Goal: Task Accomplishment & Management: Use online tool/utility

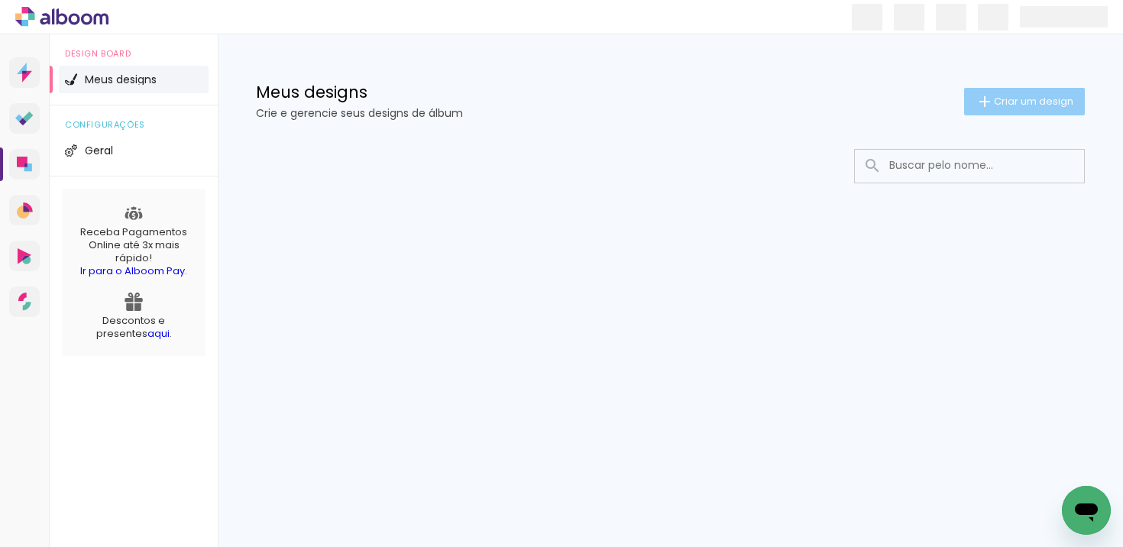
click at [1030, 91] on paper-button "Criar um design" at bounding box center [1024, 102] width 121 height 28
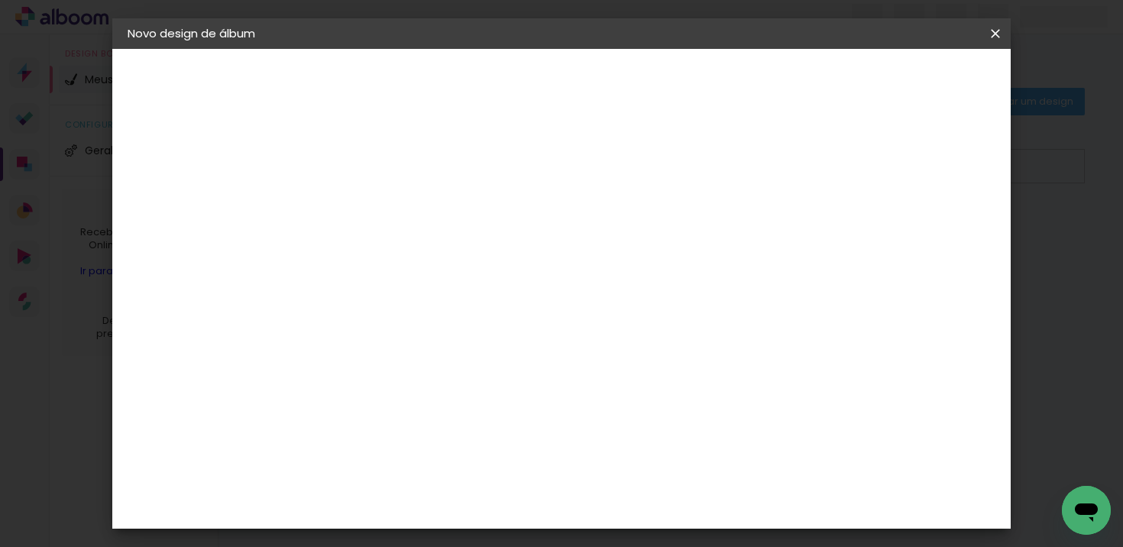
click at [0, 0] on paper-input-container "Título do álbum" at bounding box center [0, 0] width 0 height 0
type input "jhonny7"
type paper-input "jhonny7"
click at [0, 0] on slot "Avançar" at bounding box center [0, 0] width 0 height 0
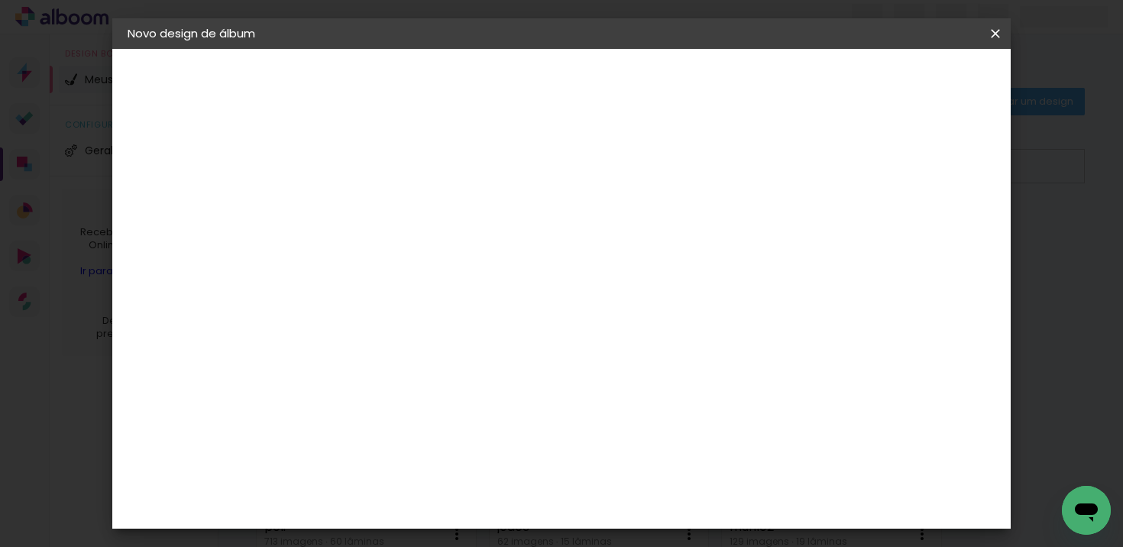
click at [499, 390] on paper-item "DreambooksPro" at bounding box center [416, 407] width 165 height 34
click at [686, 95] on header "Fornecedor Escolha um fornecedor ou avance com o tamanho livre. Voltar Avançar" at bounding box center [498, 94] width 375 height 91
click at [0, 0] on slot "Avançar" at bounding box center [0, 0] width 0 height 0
click at [461, 268] on paper-input-container "Linha" at bounding box center [416, 267] width 89 height 39
click at [636, 269] on paper-item "Réplica Pequena" at bounding box center [661, 284] width 306 height 31
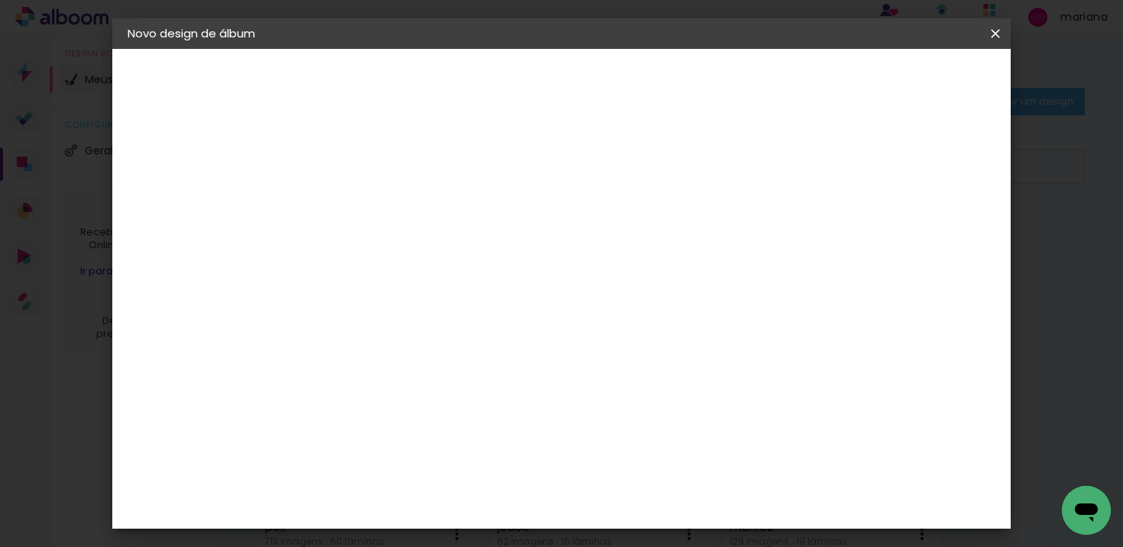
click at [565, 255] on input "Réplica Pequena" at bounding box center [470, 251] width 187 height 24
click at [599, 255] on paper-item "Álbum" at bounding box center [661, 253] width 306 height 31
type input "Álbum"
click at [481, 317] on span "25 × 25" at bounding box center [445, 332] width 71 height 31
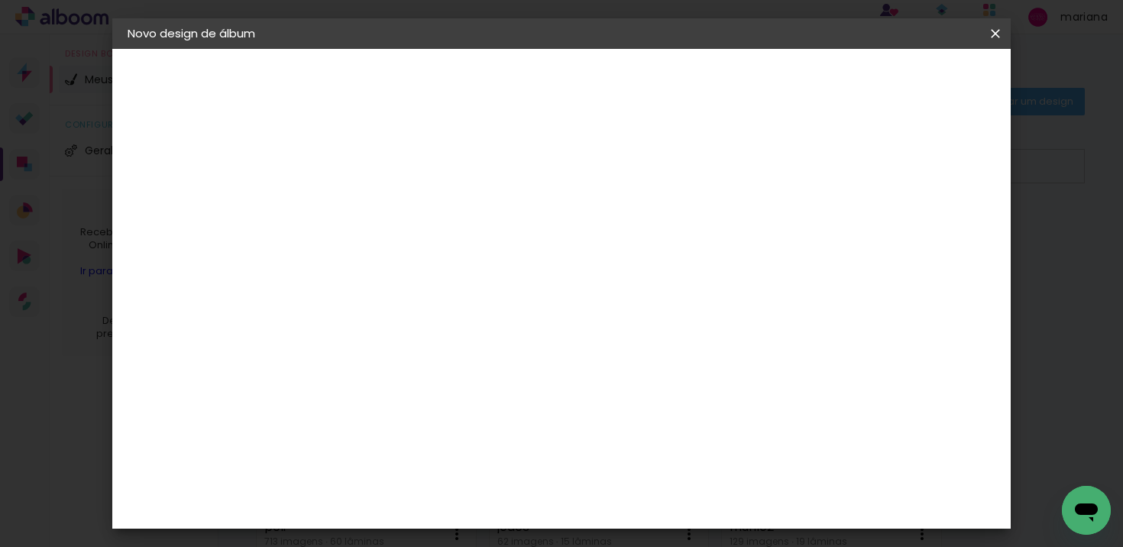
click at [0, 0] on slot "Avançar" at bounding box center [0, 0] width 0 height 0
click at [812, 60] on header "Revisão Verifique as configurações do seu álbum. Voltar Iniciar design" at bounding box center [561, 88] width 501 height 79
click at [774, 76] on span "Iniciar design" at bounding box center [740, 81] width 70 height 11
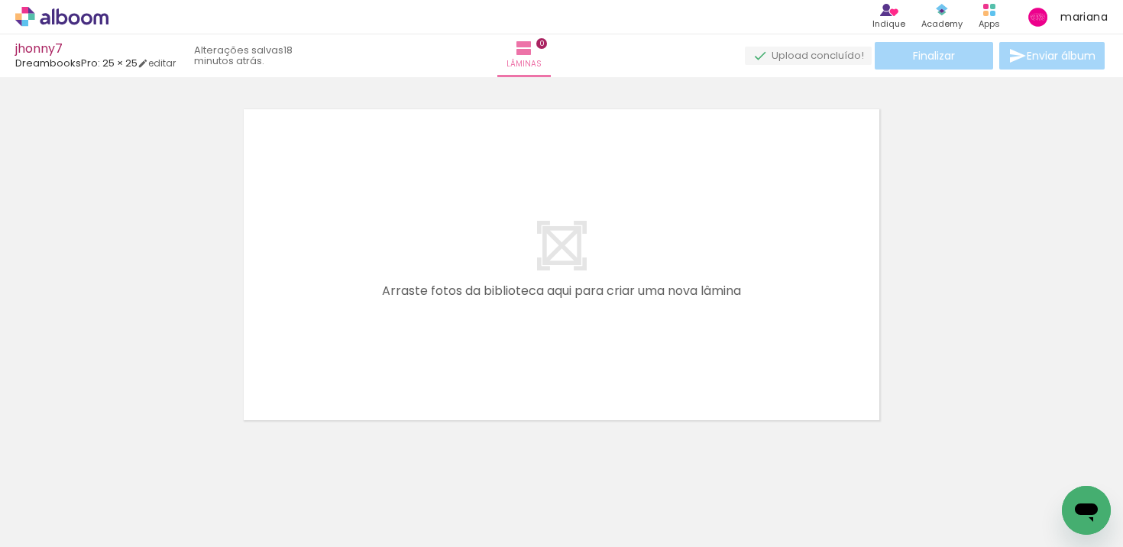
drag, startPoint x: 173, startPoint y: 495, endPoint x: 347, endPoint y: 275, distance: 280.2
click at [346, 276] on quentale-workspace at bounding box center [561, 273] width 1123 height 547
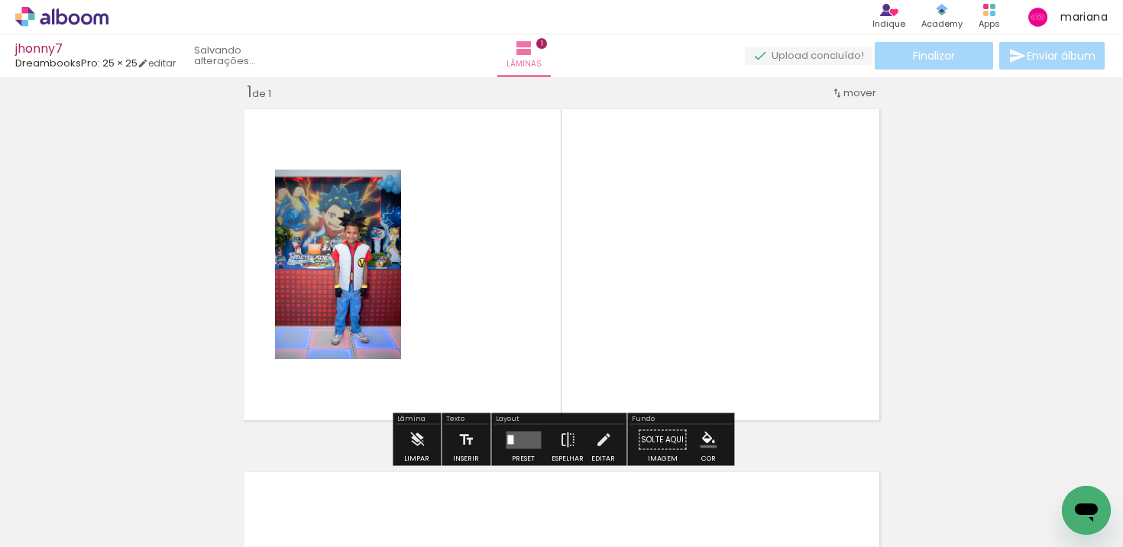
scroll to position [19, 0]
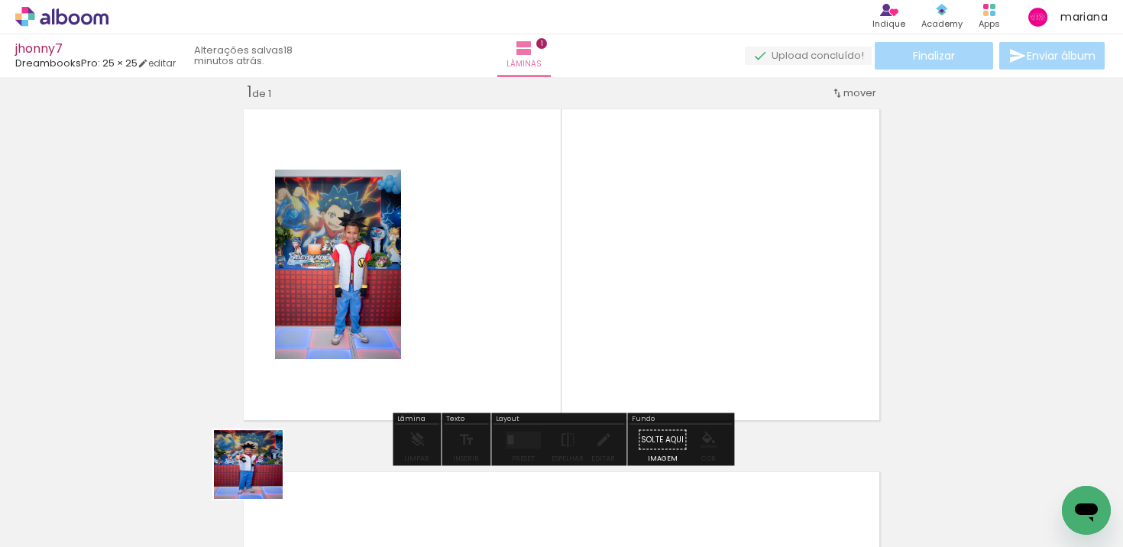
drag, startPoint x: 260, startPoint y: 476, endPoint x: 497, endPoint y: 274, distance: 311.1
click at [497, 274] on quentale-workspace at bounding box center [561, 273] width 1123 height 547
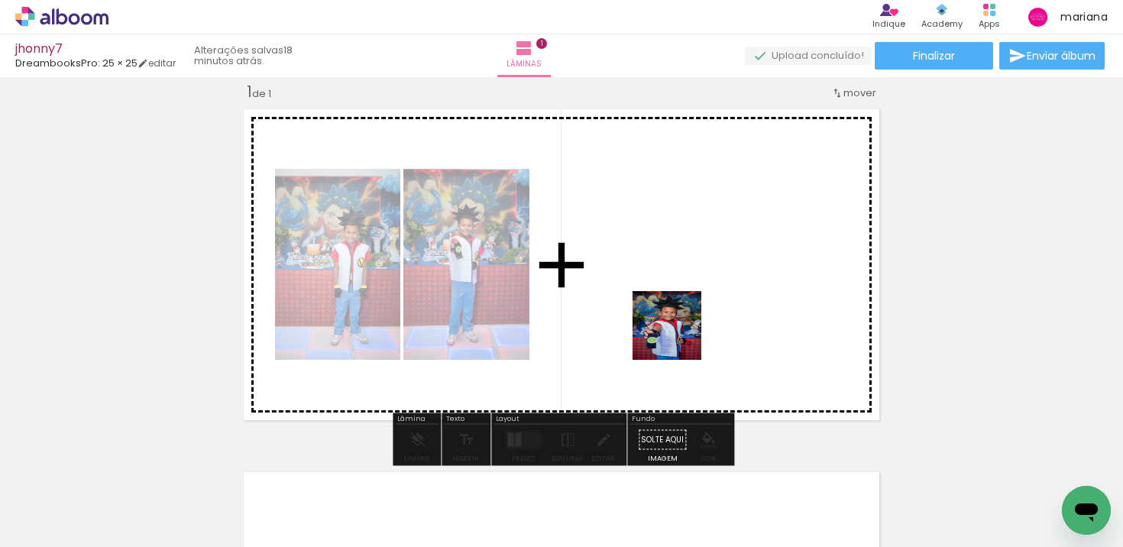
drag, startPoint x: 418, startPoint y: 489, endPoint x: 773, endPoint y: 282, distance: 410.6
click at [773, 282] on quentale-workspace at bounding box center [561, 273] width 1123 height 547
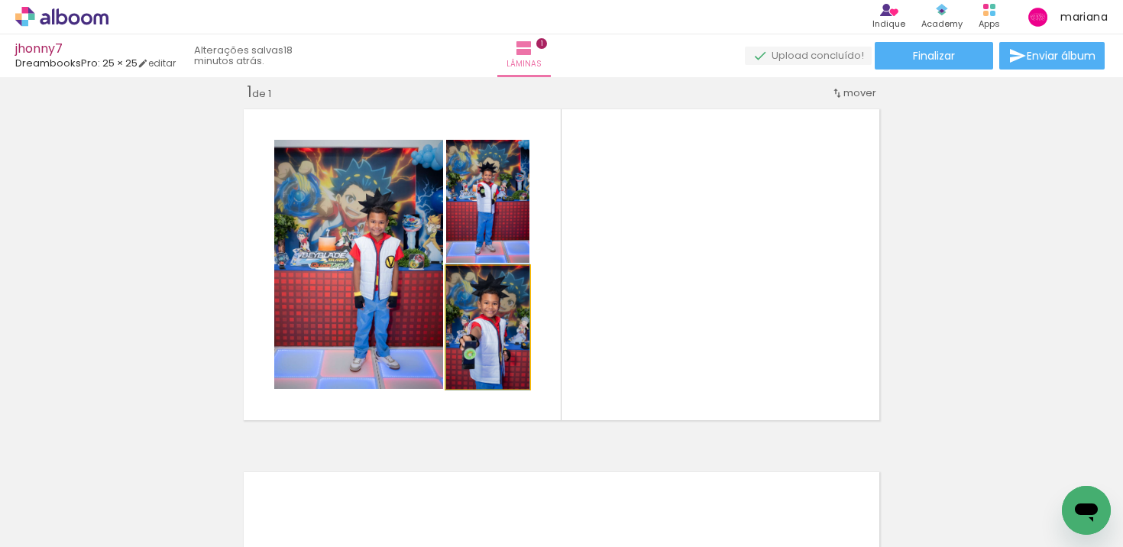
drag, startPoint x: 526, startPoint y: 337, endPoint x: 743, endPoint y: 286, distance: 223.0
click at [743, 286] on quentale-layouter at bounding box center [562, 264] width 650 height 325
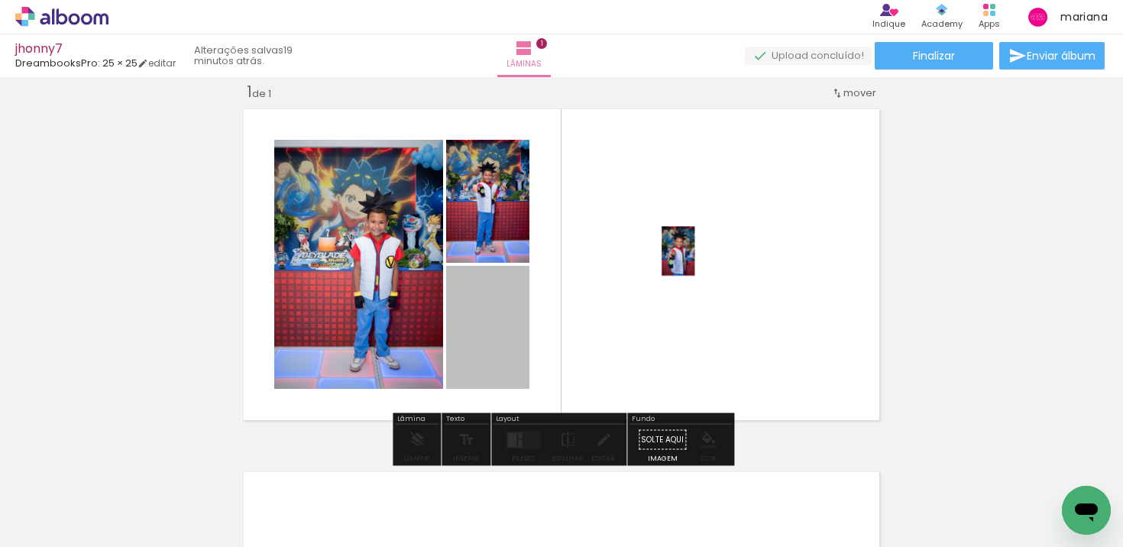
drag, startPoint x: 534, startPoint y: 319, endPoint x: 679, endPoint y: 249, distance: 161.3
click at [679, 249] on quentale-layouter at bounding box center [562, 264] width 650 height 325
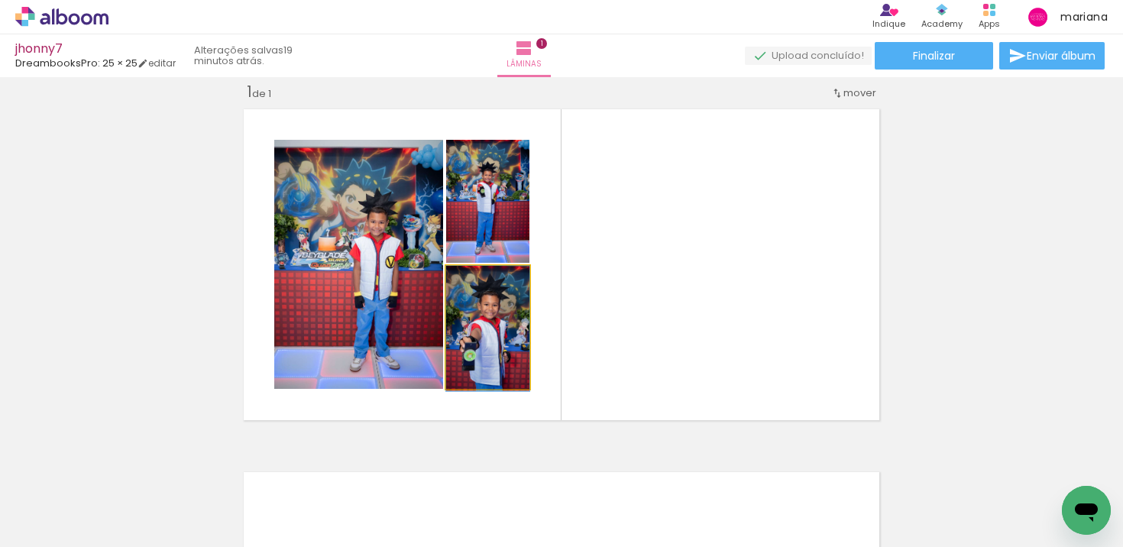
drag, startPoint x: 526, startPoint y: 338, endPoint x: 659, endPoint y: 282, distance: 144.9
click at [659, 282] on quentale-layouter at bounding box center [562, 264] width 650 height 325
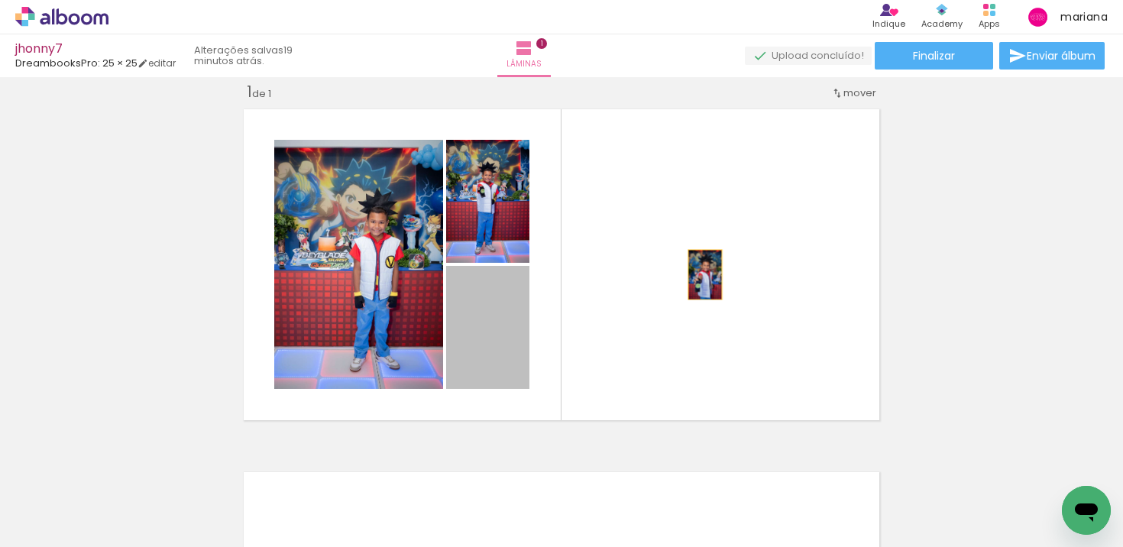
drag, startPoint x: 502, startPoint y: 340, endPoint x: 708, endPoint y: 264, distance: 219.0
click at [708, 264] on quentale-layouter at bounding box center [562, 264] width 650 height 325
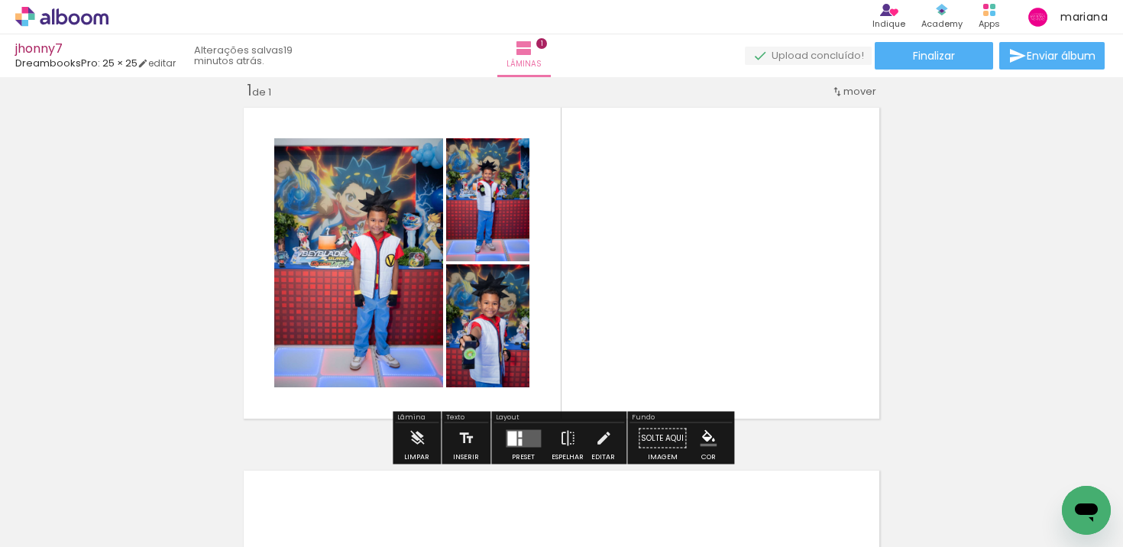
scroll to position [0, 1133]
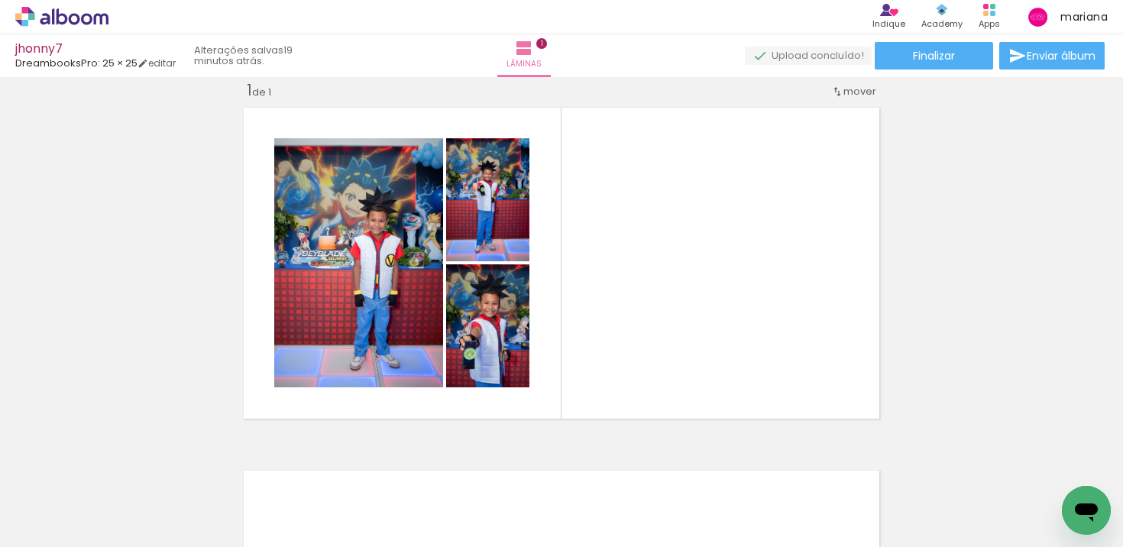
drag, startPoint x: 472, startPoint y: 507, endPoint x: 617, endPoint y: 319, distance: 237.1
click at [617, 319] on quentale-workspace at bounding box center [561, 273] width 1123 height 547
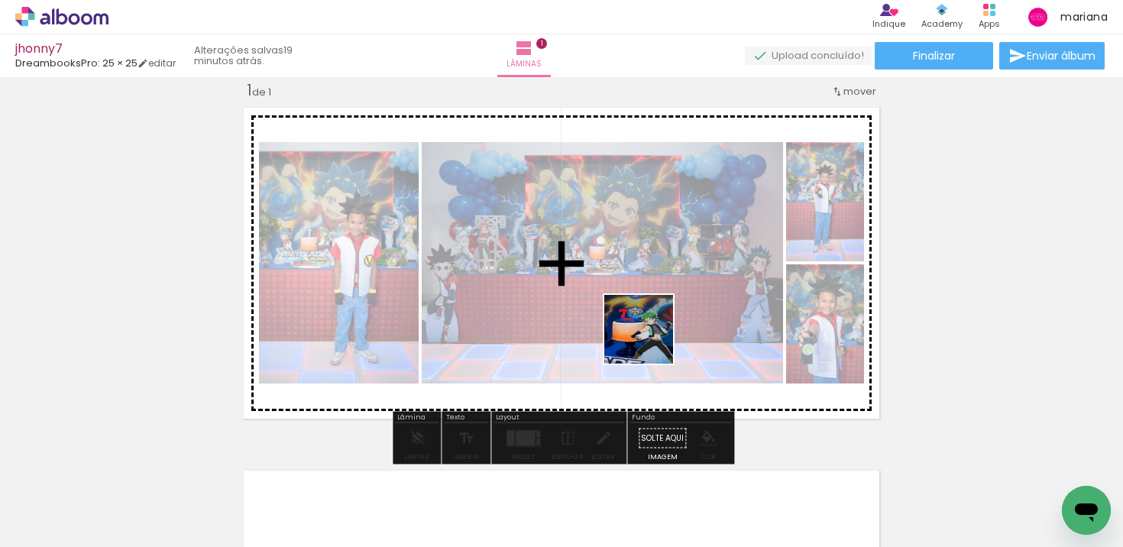
drag, startPoint x: 650, startPoint y: 394, endPoint x: 650, endPoint y: 300, distance: 94.8
click at [650, 303] on quentale-workspace at bounding box center [561, 273] width 1123 height 547
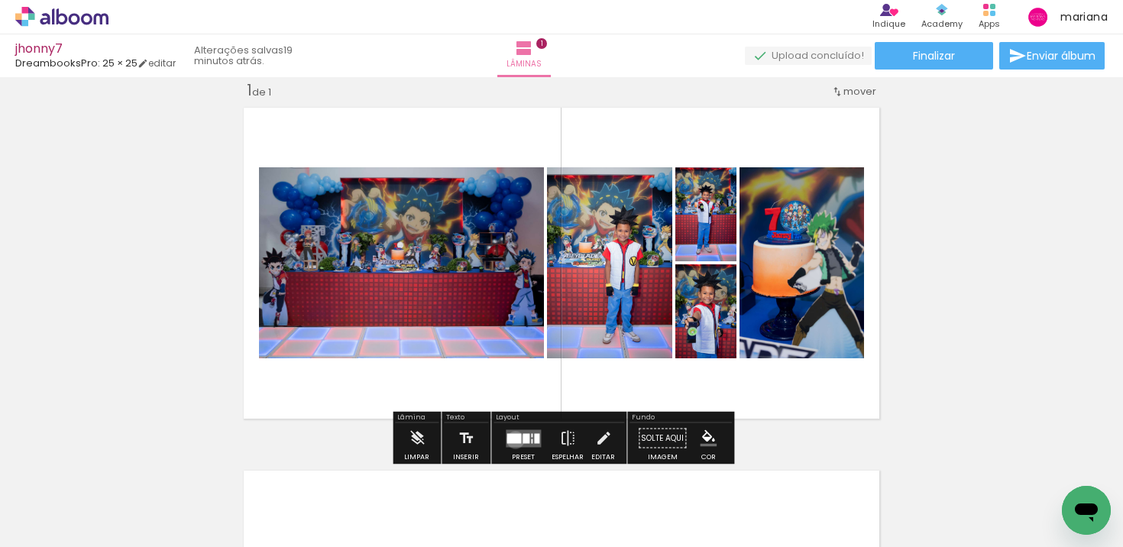
click at [512, 439] on div at bounding box center [514, 438] width 15 height 10
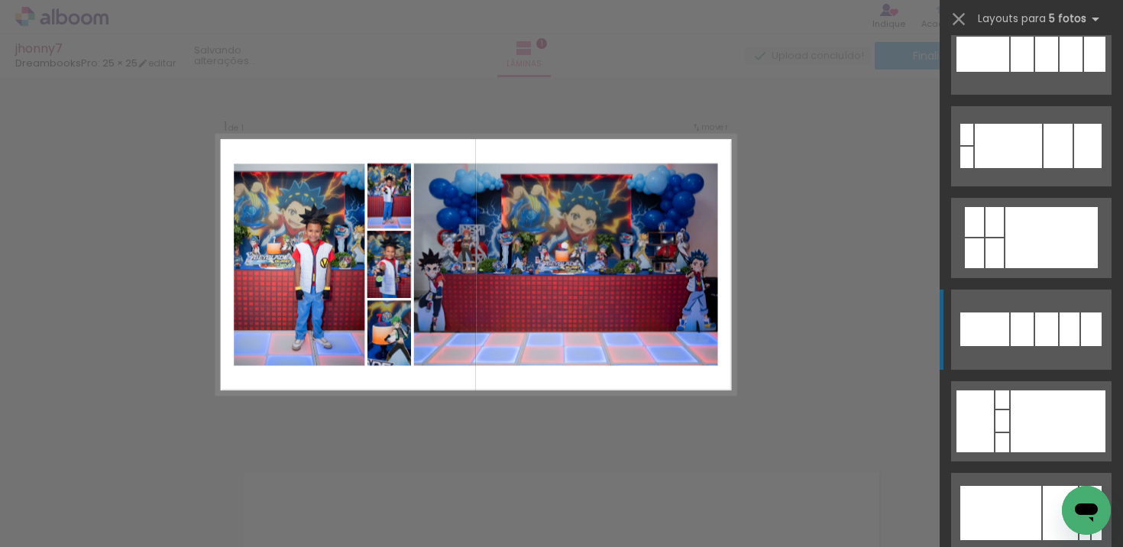
scroll to position [512, 0]
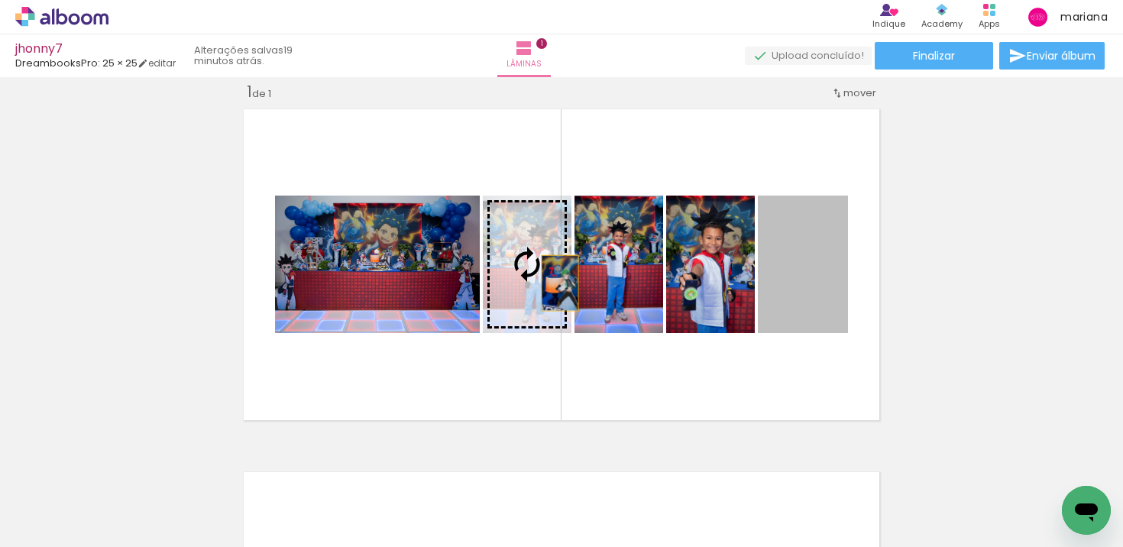
drag, startPoint x: 808, startPoint y: 290, endPoint x: 537, endPoint y: 277, distance: 271.6
click at [0, 0] on slot at bounding box center [0, 0] width 0 height 0
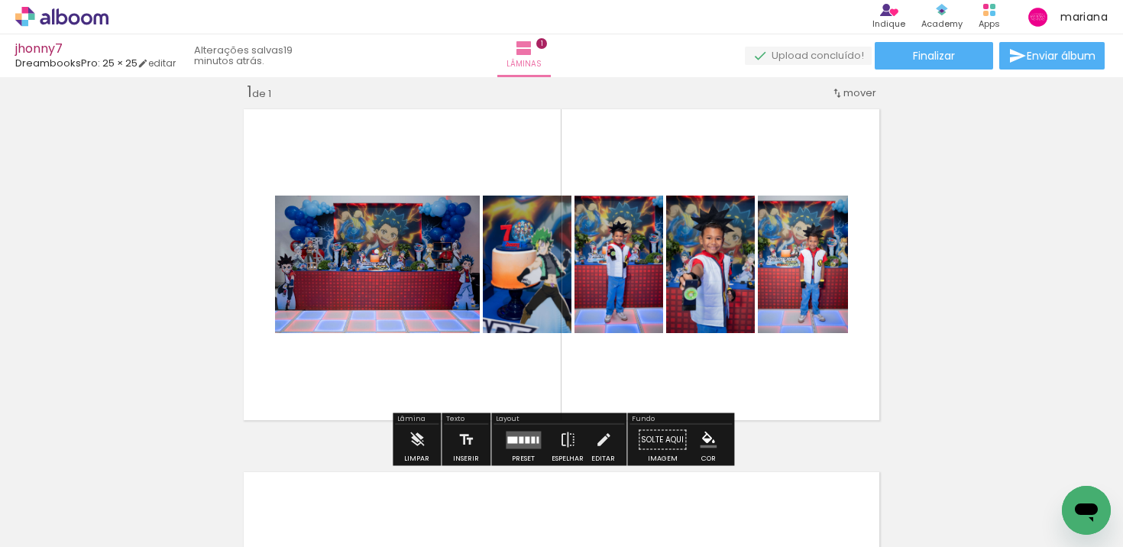
click at [507, 442] on div at bounding box center [512, 439] width 10 height 7
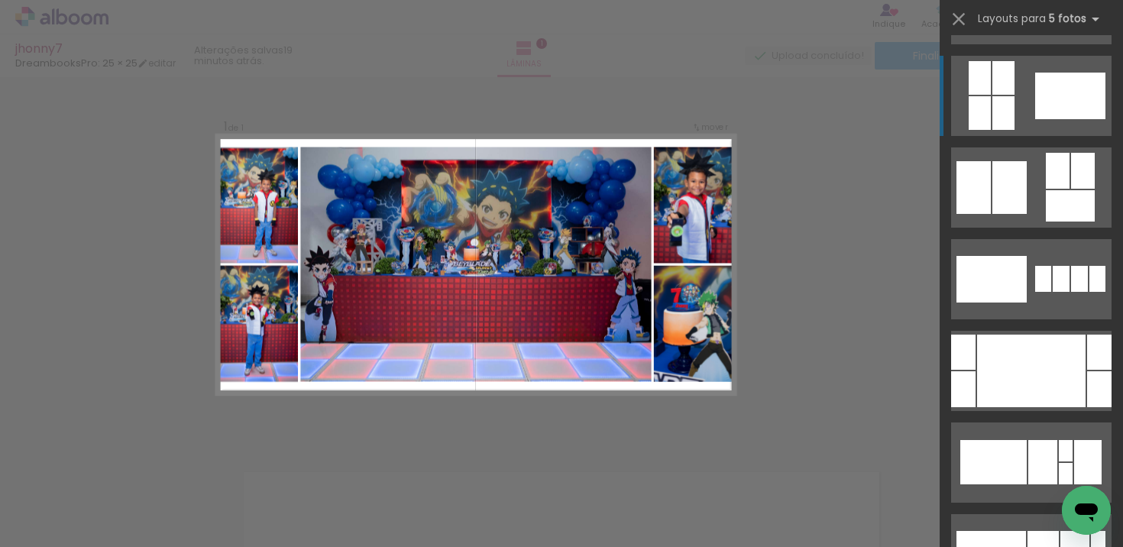
scroll to position [910, 0]
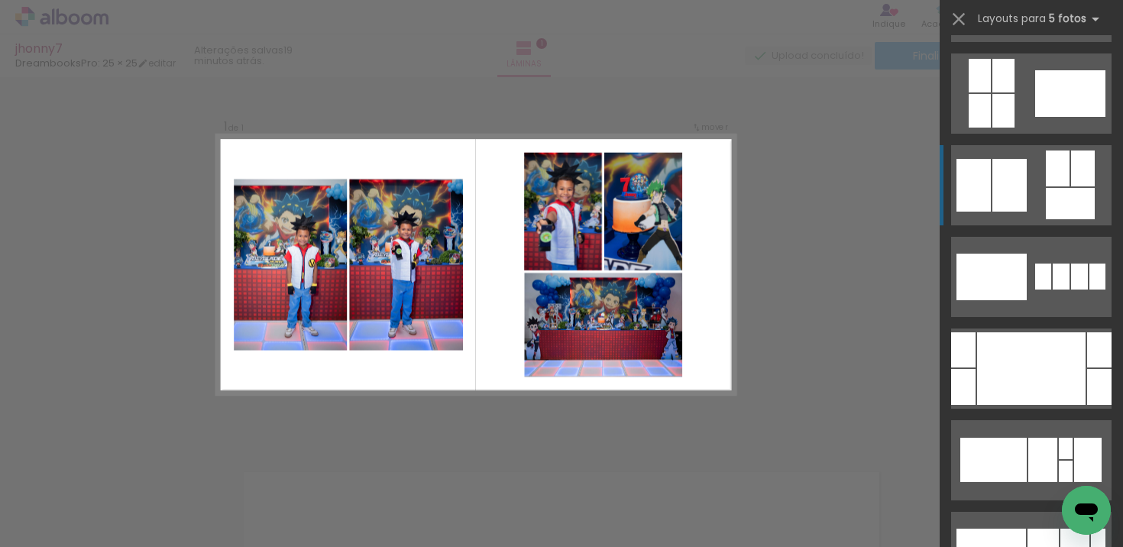
click at [1087, 369] on div at bounding box center [1099, 387] width 24 height 36
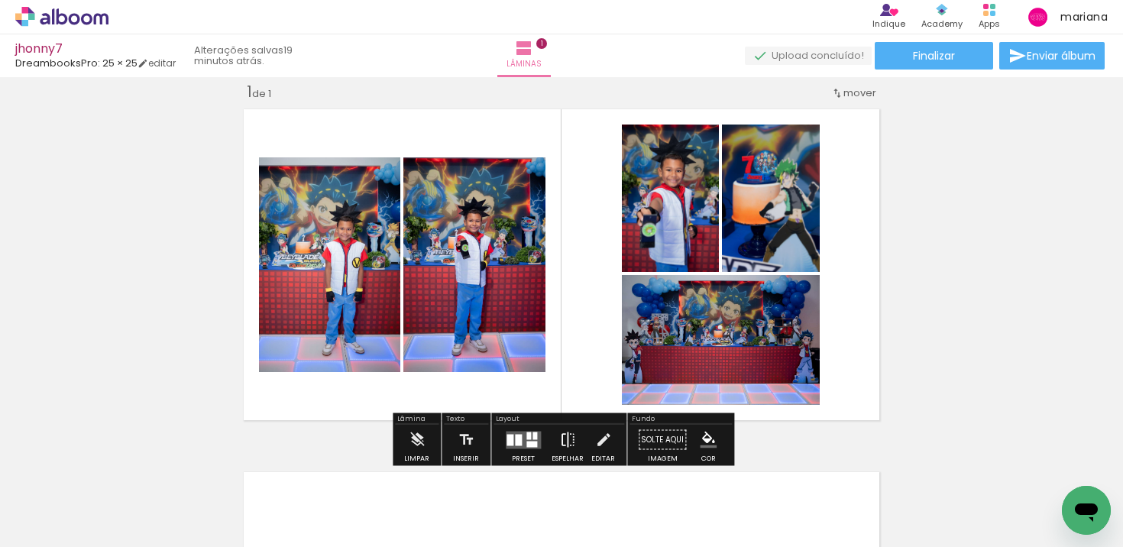
click at [564, 429] on iron-icon at bounding box center [567, 440] width 17 height 31
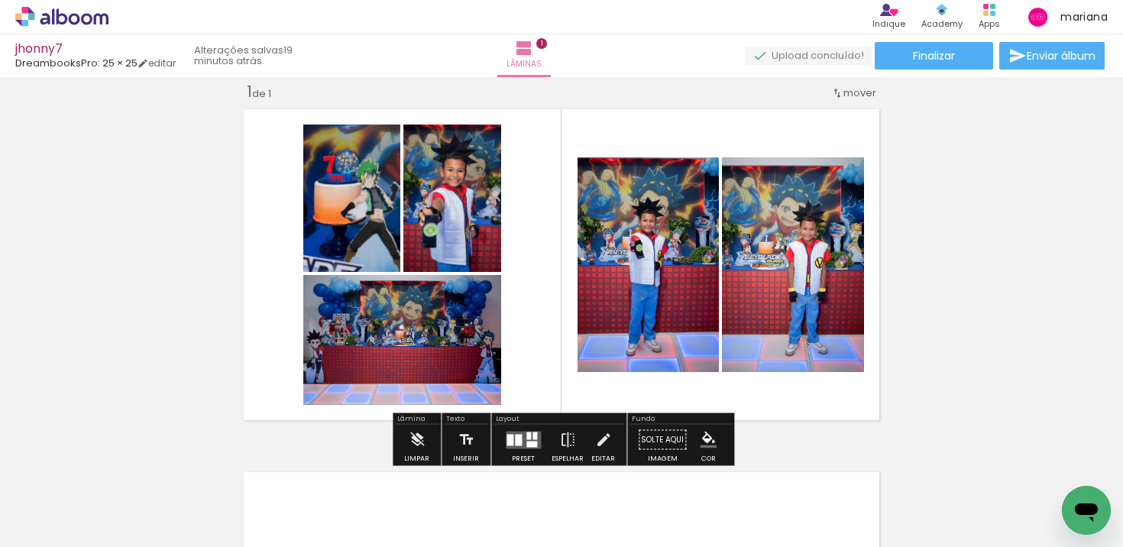
click at [518, 434] on div at bounding box center [518, 439] width 7 height 11
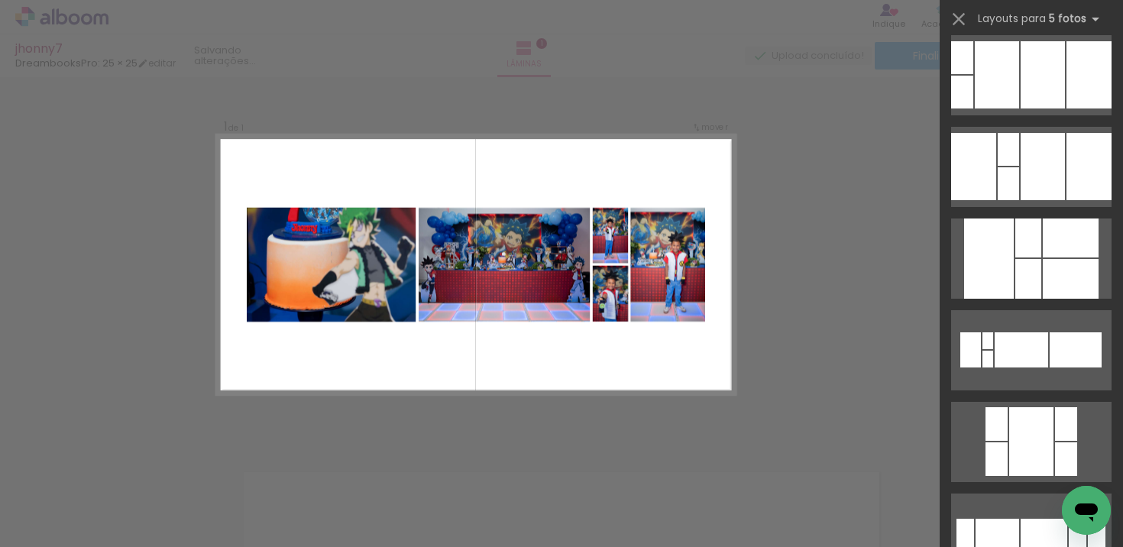
scroll to position [4231, 0]
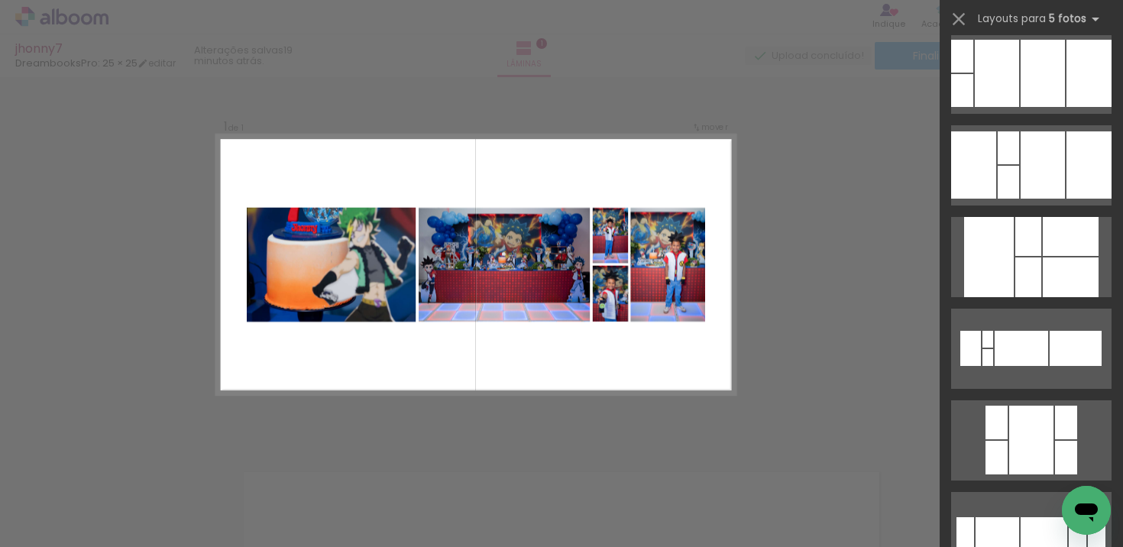
click at [1003, 326] on quentale-layouter at bounding box center [1031, 349] width 160 height 80
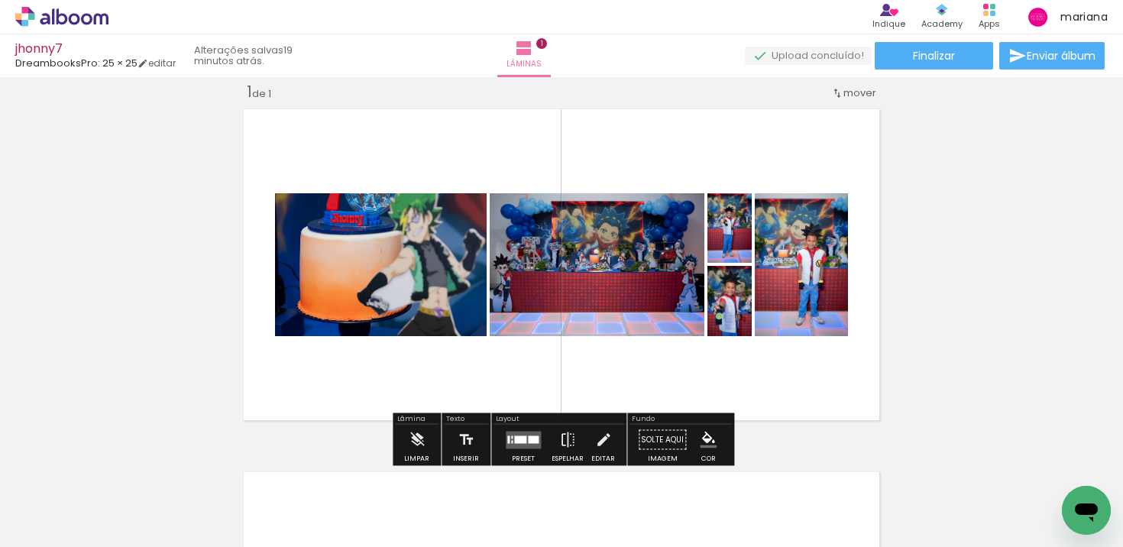
click at [517, 443] on quentale-layouter at bounding box center [523, 440] width 35 height 18
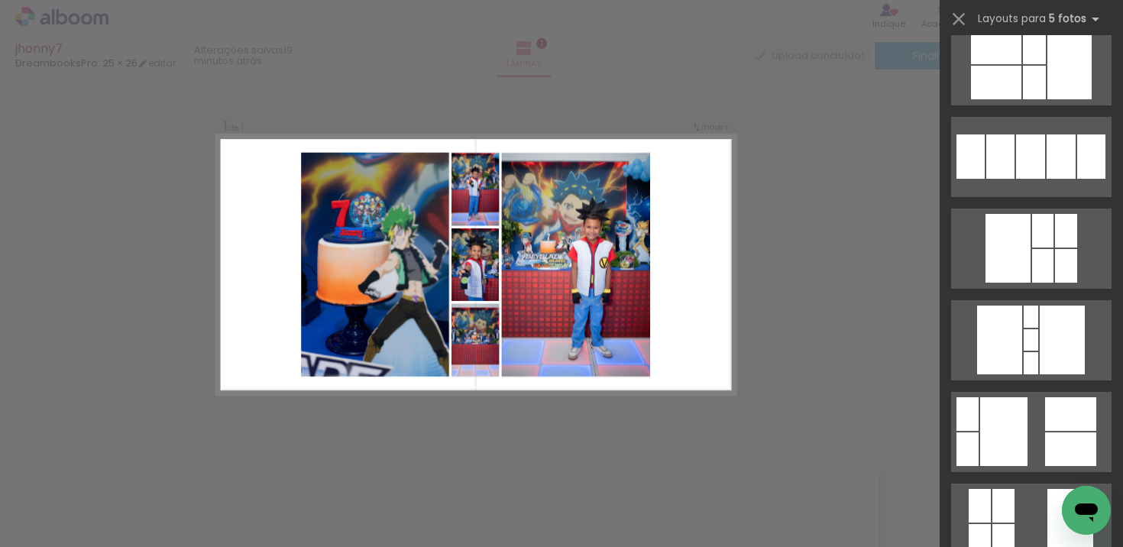
scroll to position [5158, 0]
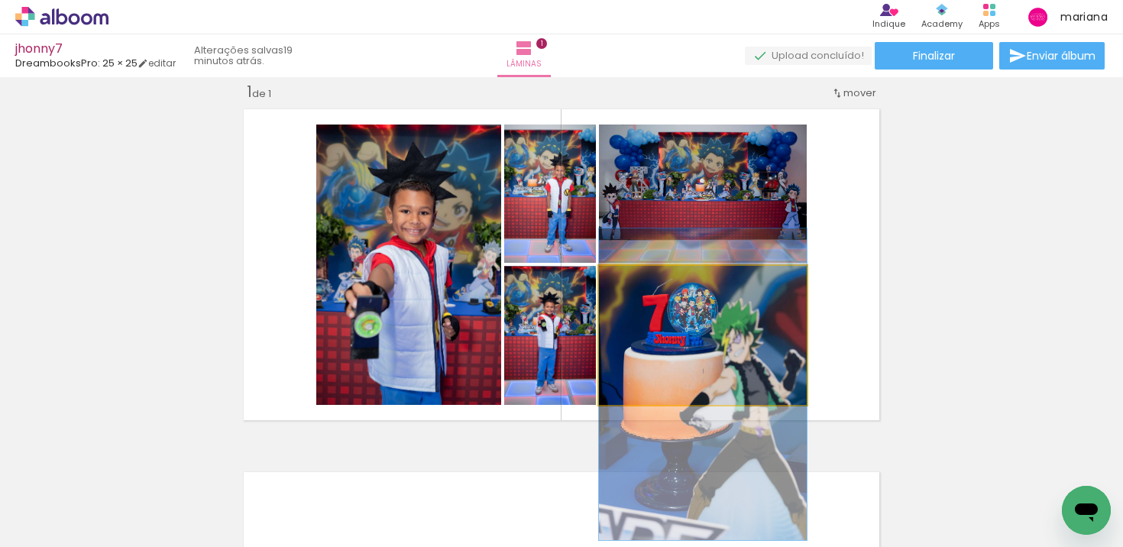
drag, startPoint x: 745, startPoint y: 333, endPoint x: 744, endPoint y: 382, distance: 48.9
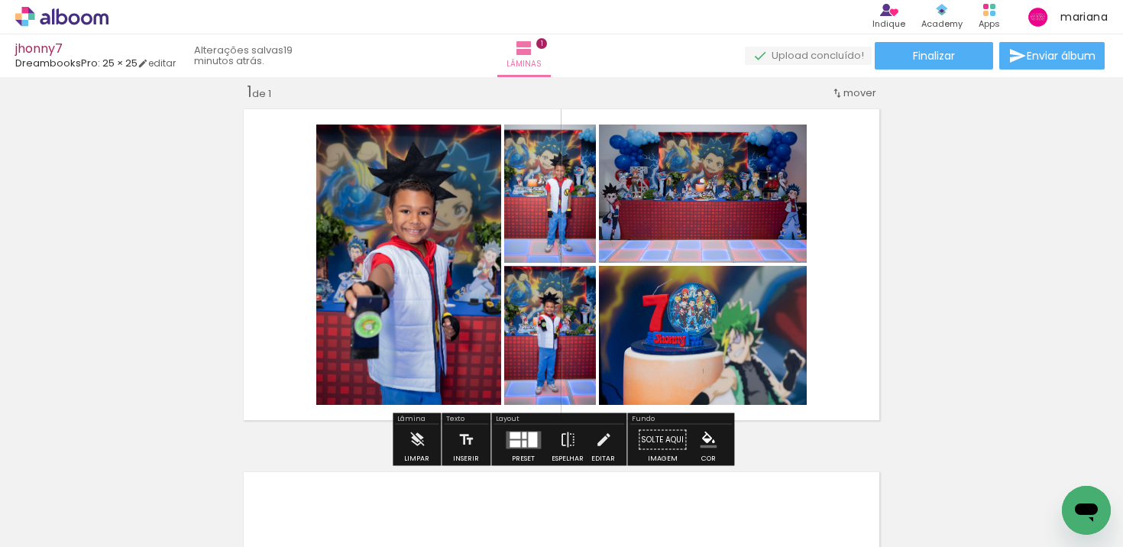
click at [864, 335] on quentale-layouter at bounding box center [562, 264] width 650 height 325
click at [554, 441] on paper-button "Espelhar" at bounding box center [568, 444] width 40 height 39
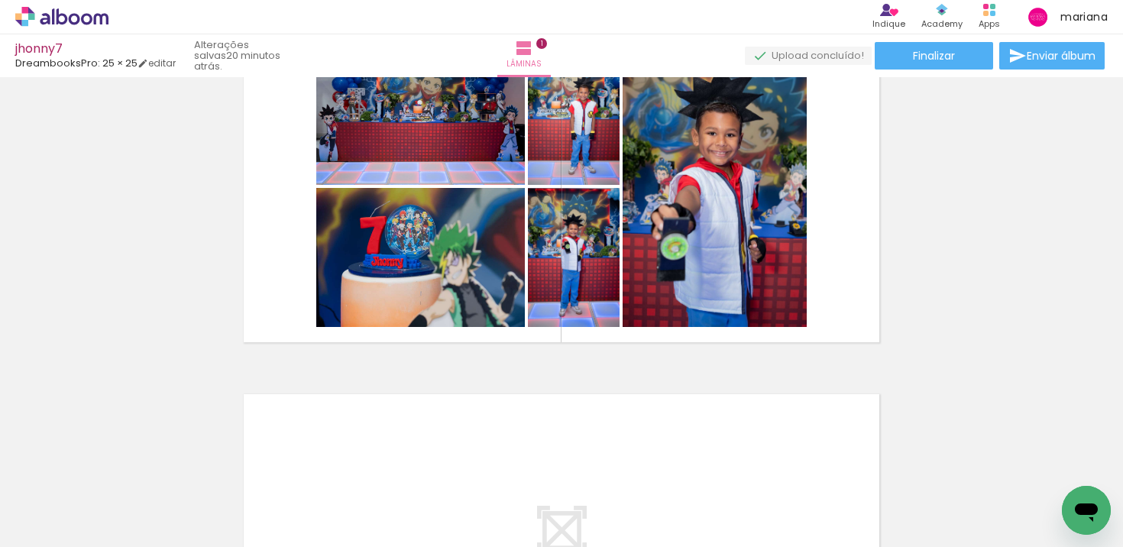
scroll to position [62, 0]
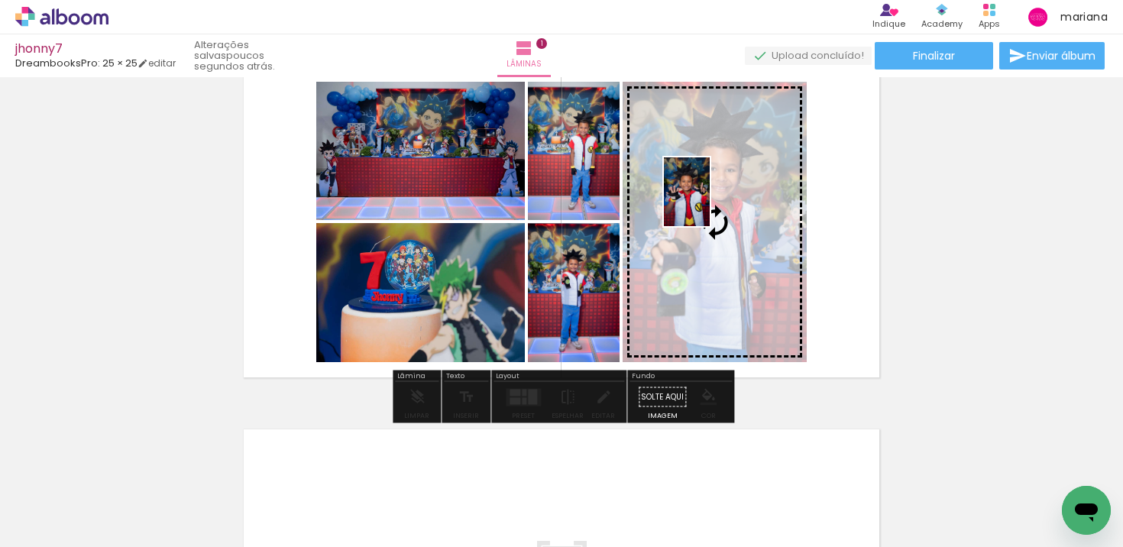
drag, startPoint x: 401, startPoint y: 497, endPoint x: 711, endPoint y: 203, distance: 427.0
click at [711, 203] on quentale-workspace at bounding box center [561, 273] width 1123 height 547
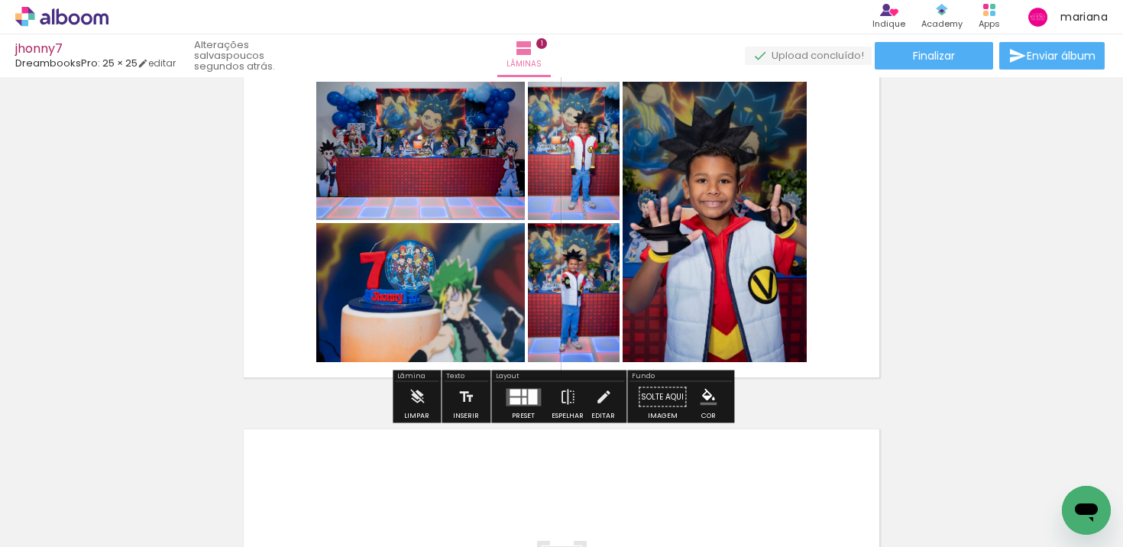
scroll to position [0, 0]
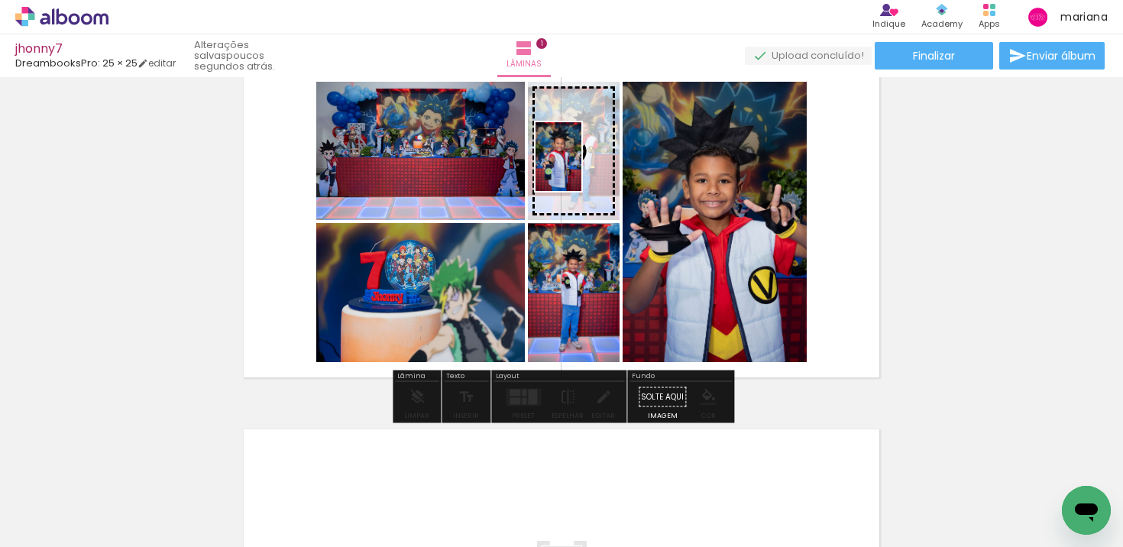
drag, startPoint x: 404, startPoint y: 507, endPoint x: 582, endPoint y: 167, distance: 382.8
click at [582, 167] on quentale-workspace at bounding box center [561, 273] width 1123 height 547
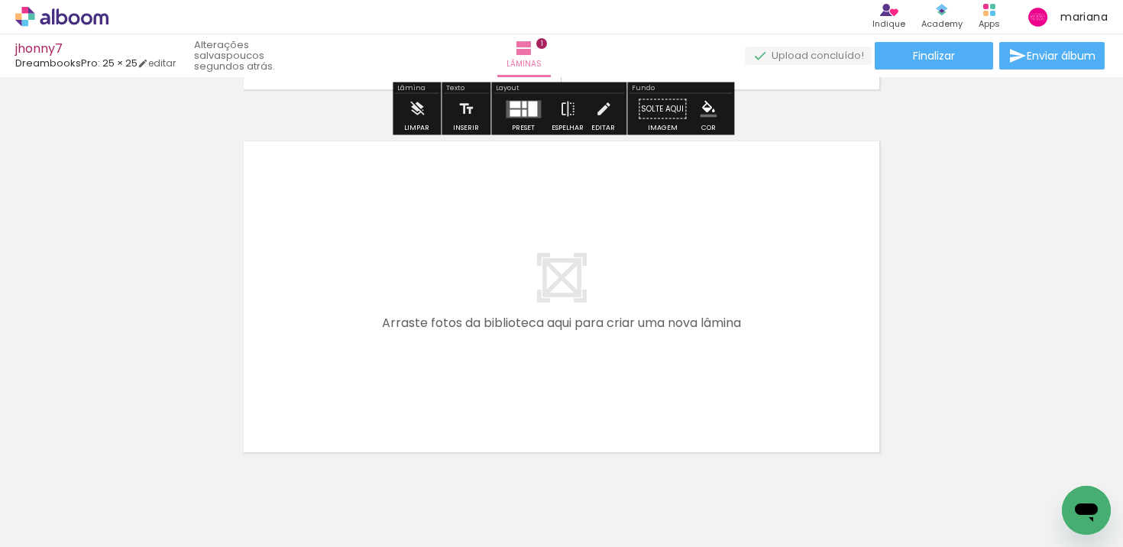
scroll to position [0, 115]
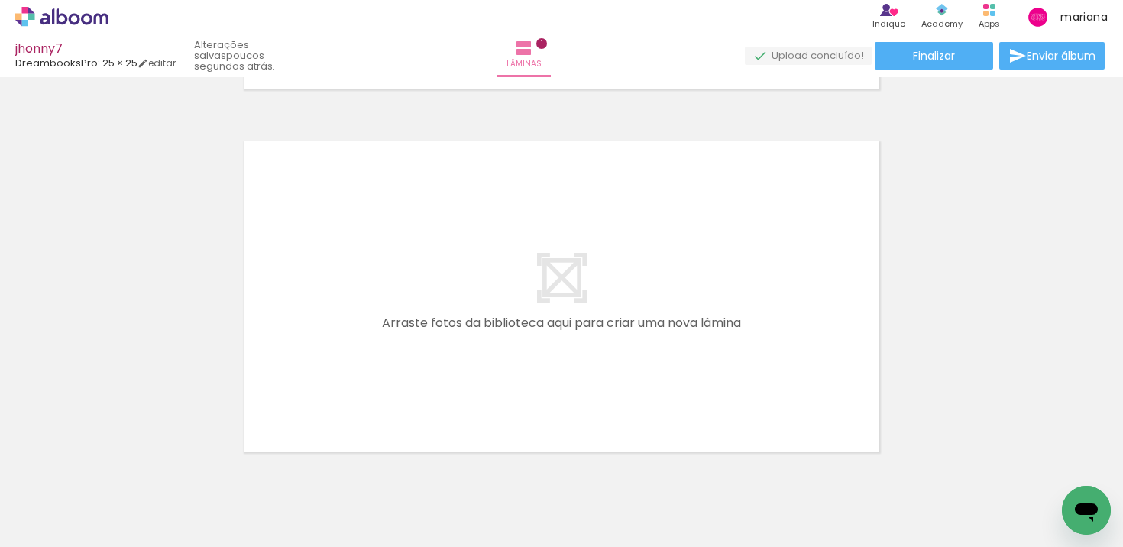
drag, startPoint x: 412, startPoint y: 510, endPoint x: 427, endPoint y: 423, distance: 87.7
click at [427, 423] on quentale-workspace at bounding box center [561, 273] width 1123 height 547
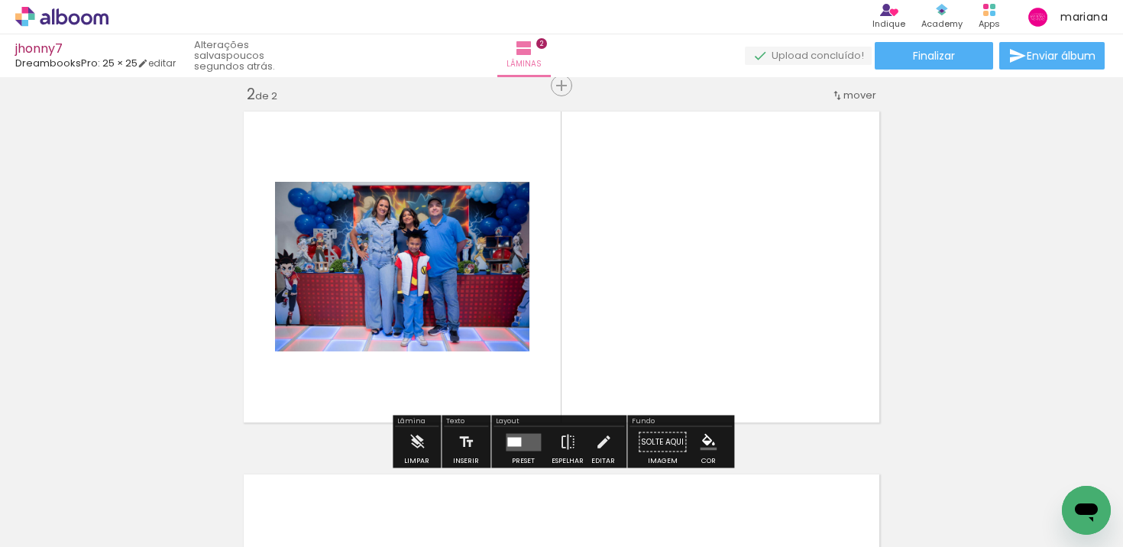
scroll to position [382, 0]
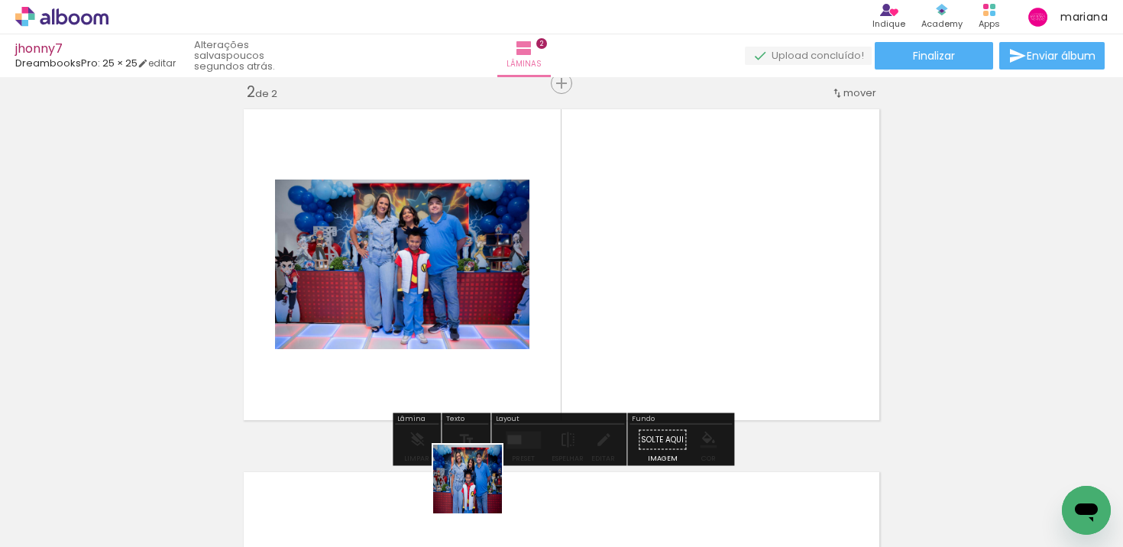
drag, startPoint x: 475, startPoint y: 497, endPoint x: 627, endPoint y: 345, distance: 215.0
click at [627, 345] on quentale-workspace at bounding box center [561, 273] width 1123 height 547
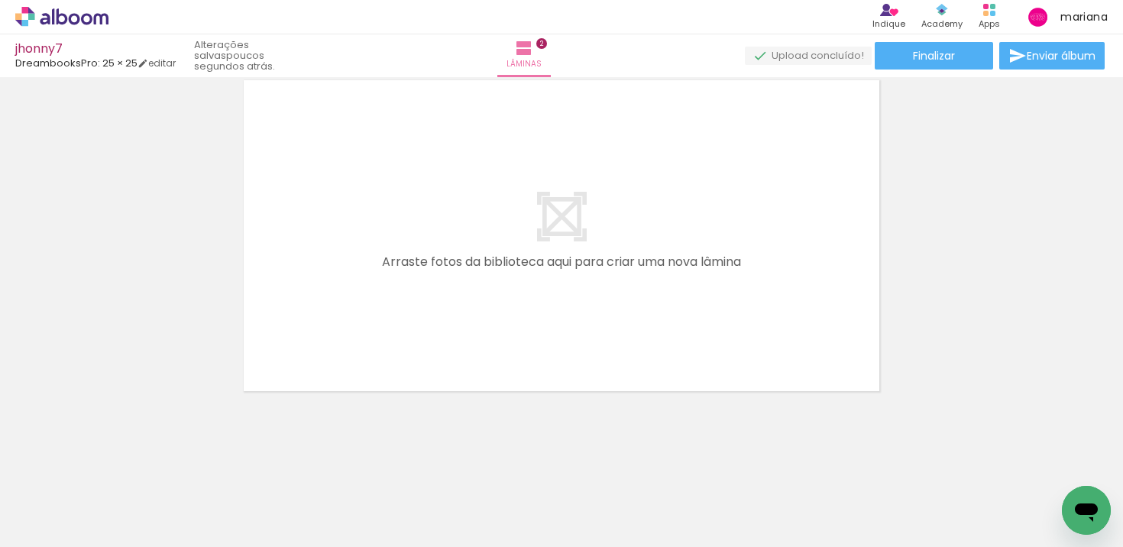
drag, startPoint x: 547, startPoint y: 476, endPoint x: 556, endPoint y: 251, distance: 225.6
click at [556, 263] on quentale-workspace at bounding box center [561, 273] width 1123 height 547
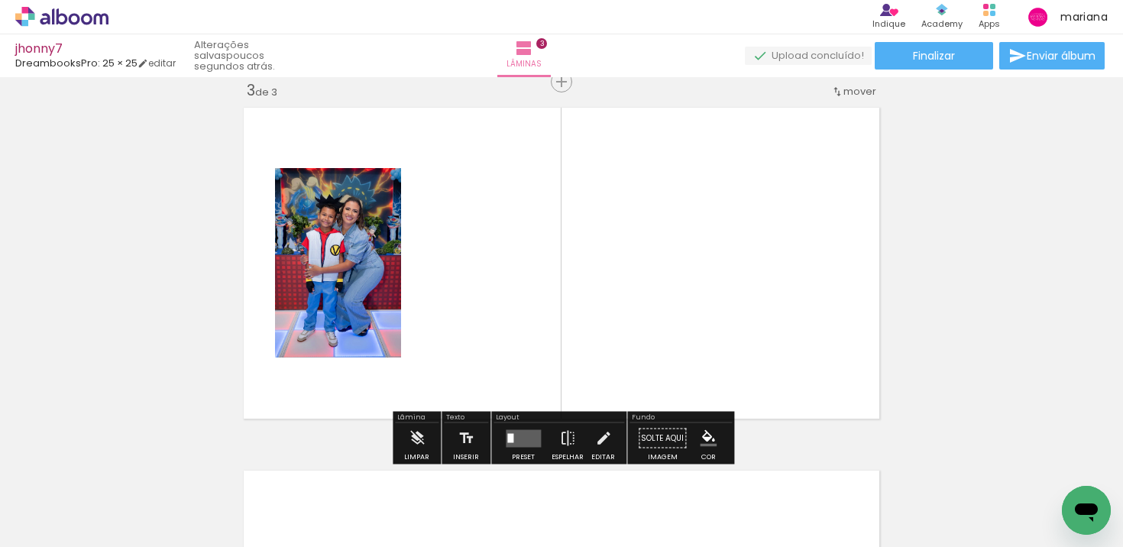
scroll to position [745, 0]
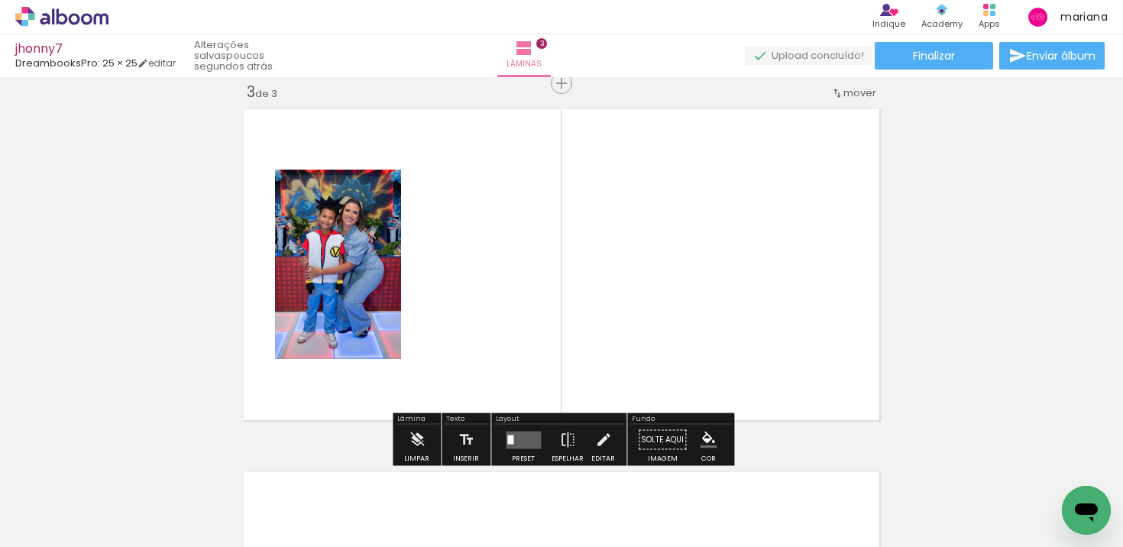
drag, startPoint x: 640, startPoint y: 502, endPoint x: 640, endPoint y: 352, distance: 150.5
click at [640, 360] on quentale-workspace at bounding box center [561, 273] width 1123 height 547
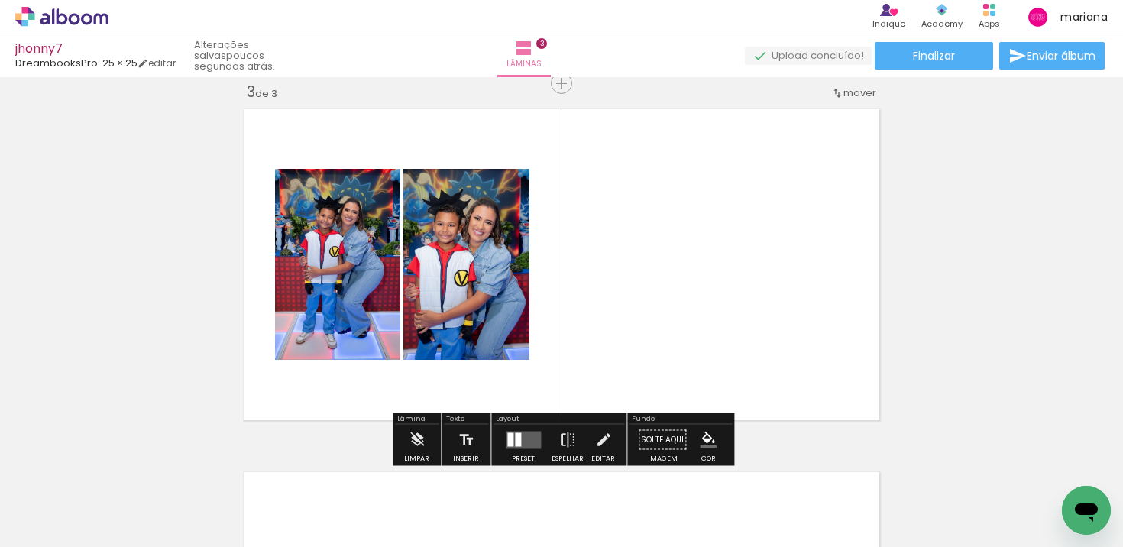
drag, startPoint x: 724, startPoint y: 493, endPoint x: 724, endPoint y: 339, distance: 153.6
click at [724, 343] on quentale-workspace at bounding box center [561, 273] width 1123 height 547
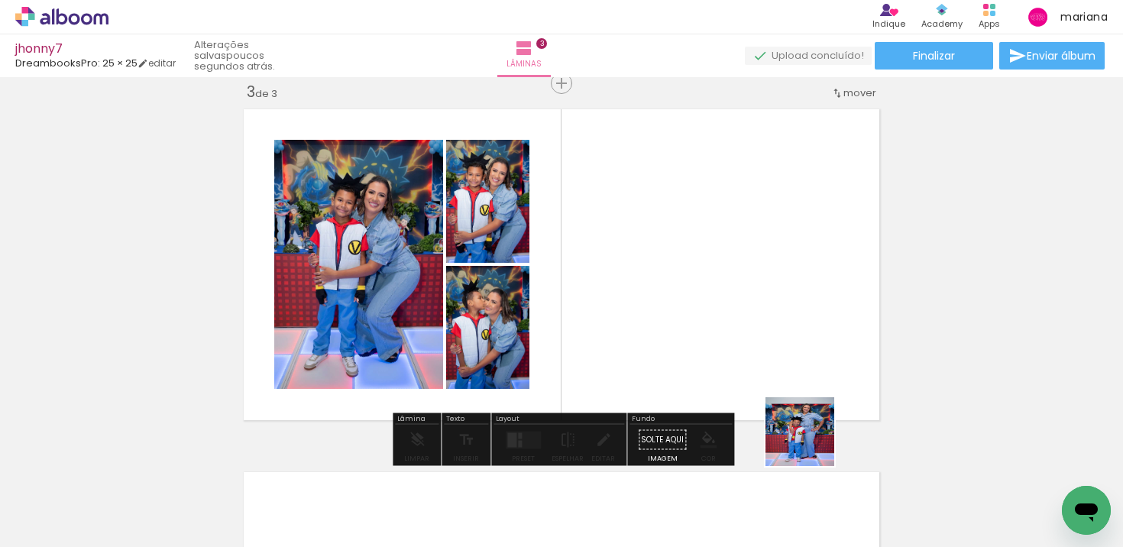
drag, startPoint x: 812, startPoint y: 471, endPoint x: 812, endPoint y: 295, distance: 175.8
click at [812, 300] on quentale-workspace at bounding box center [561, 273] width 1123 height 547
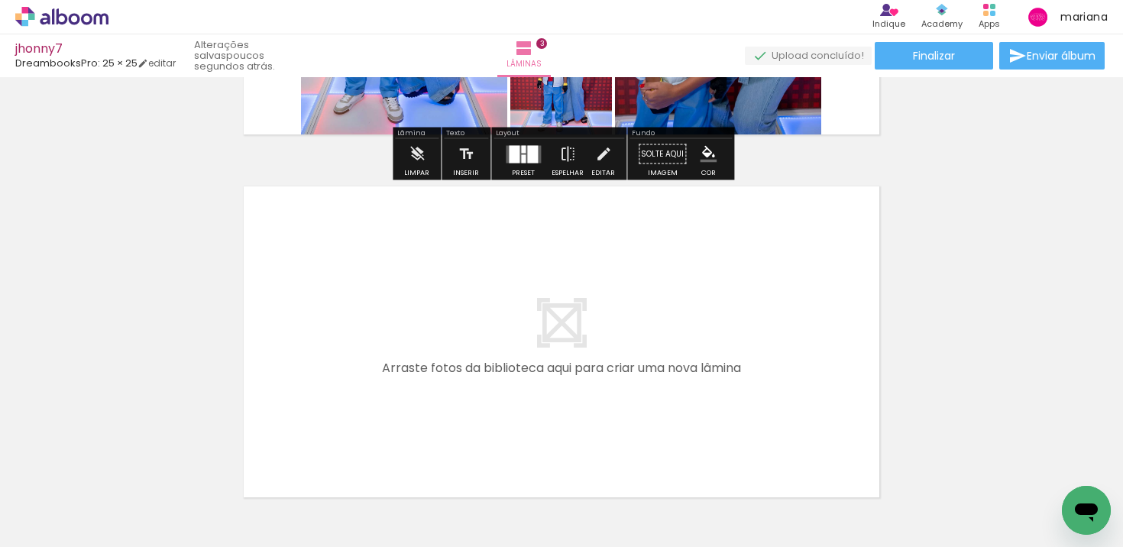
scroll to position [1039, 0]
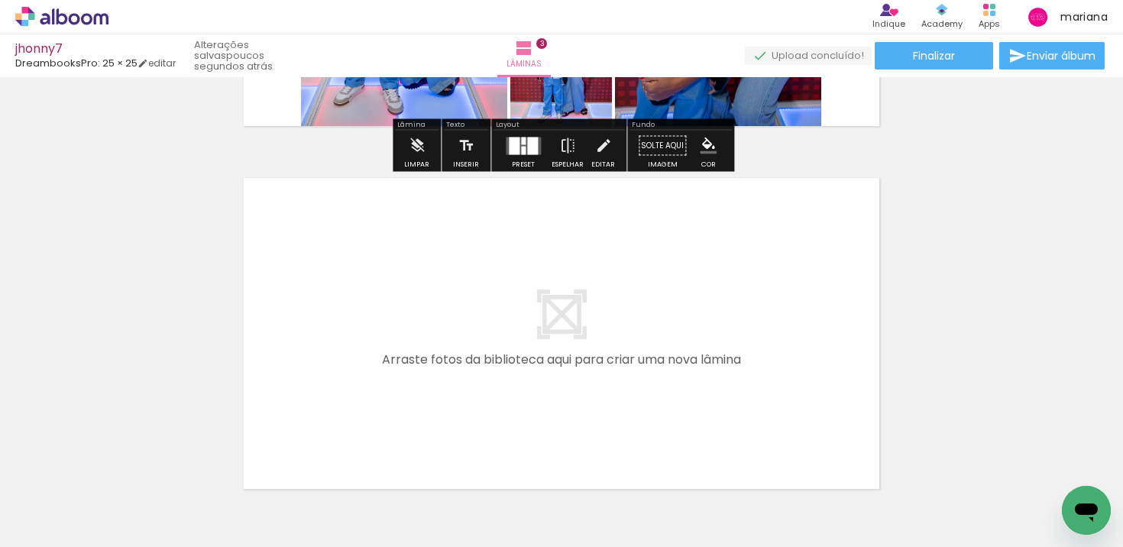
drag, startPoint x: 900, startPoint y: 500, endPoint x: 731, endPoint y: 429, distance: 182.9
click at [731, 429] on quentale-workspace at bounding box center [561, 273] width 1123 height 547
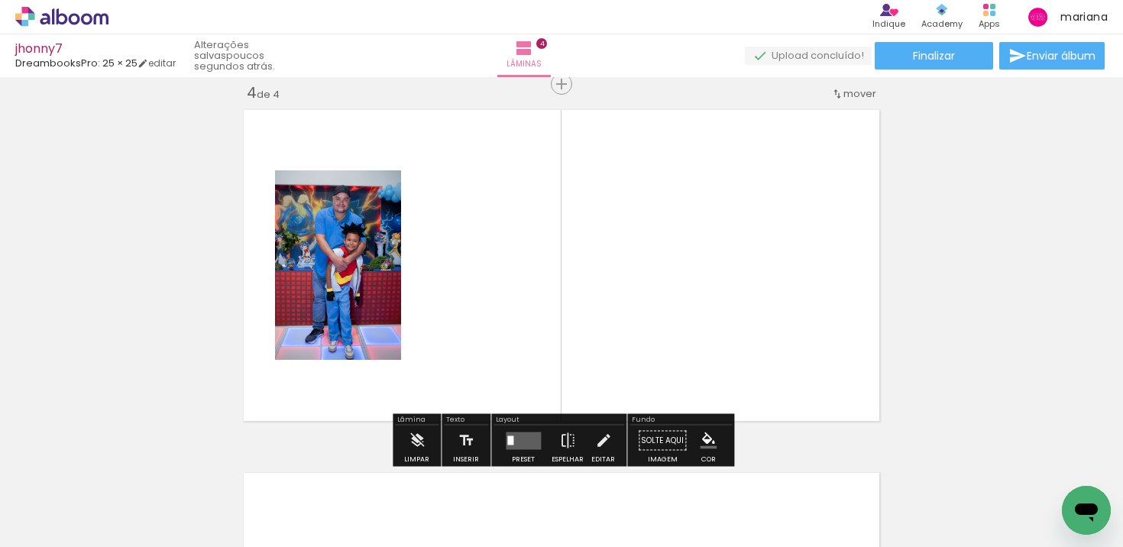
scroll to position [1108, 0]
drag, startPoint x: 988, startPoint y: 504, endPoint x: 739, endPoint y: 367, distance: 284.6
click at [747, 372] on quentale-workspace at bounding box center [561, 273] width 1123 height 547
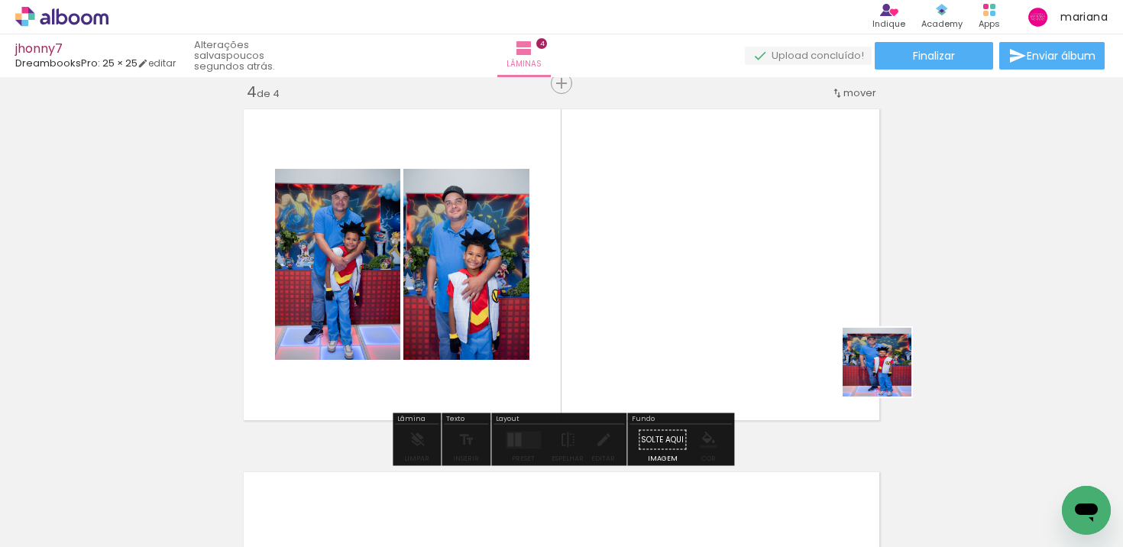
drag, startPoint x: 1067, startPoint y: 480, endPoint x: 841, endPoint y: 302, distance: 287.9
click at [841, 302] on quentale-workspace at bounding box center [561, 273] width 1123 height 547
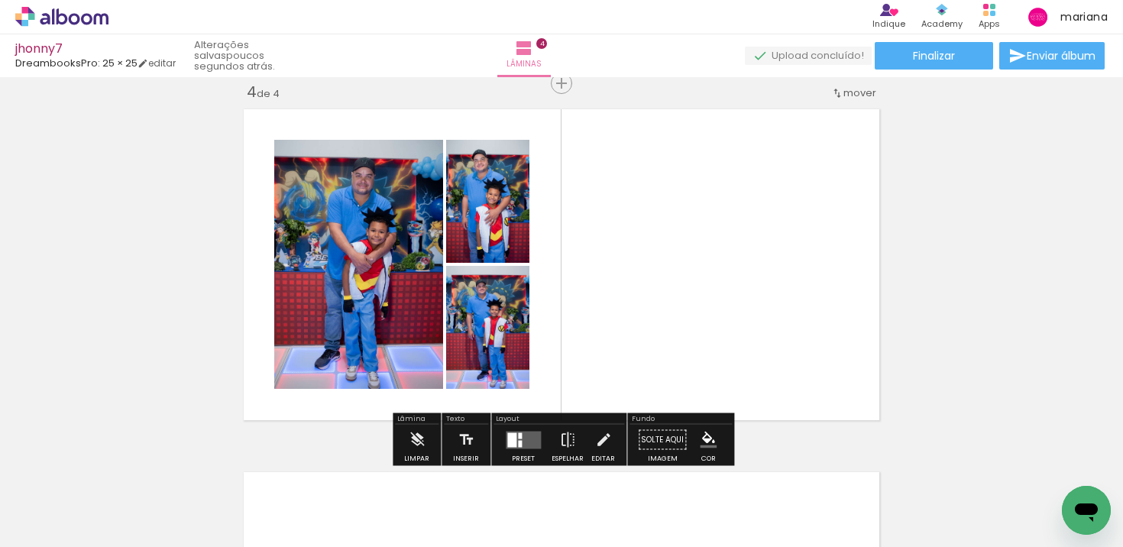
click at [507, 437] on div at bounding box center [511, 439] width 9 height 15
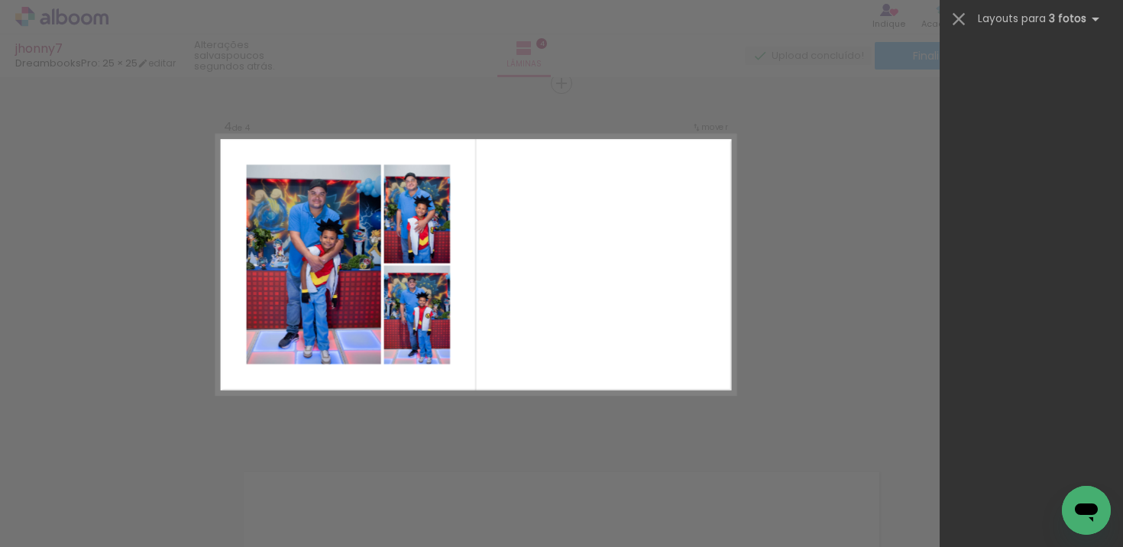
scroll to position [0, 0]
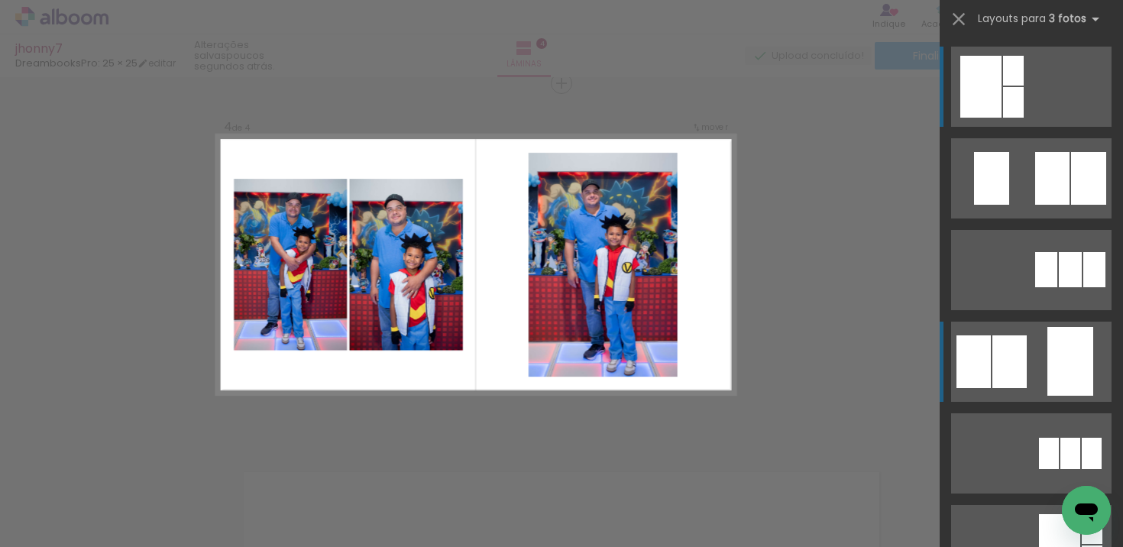
click at [1071, 205] on div at bounding box center [1088, 178] width 35 height 53
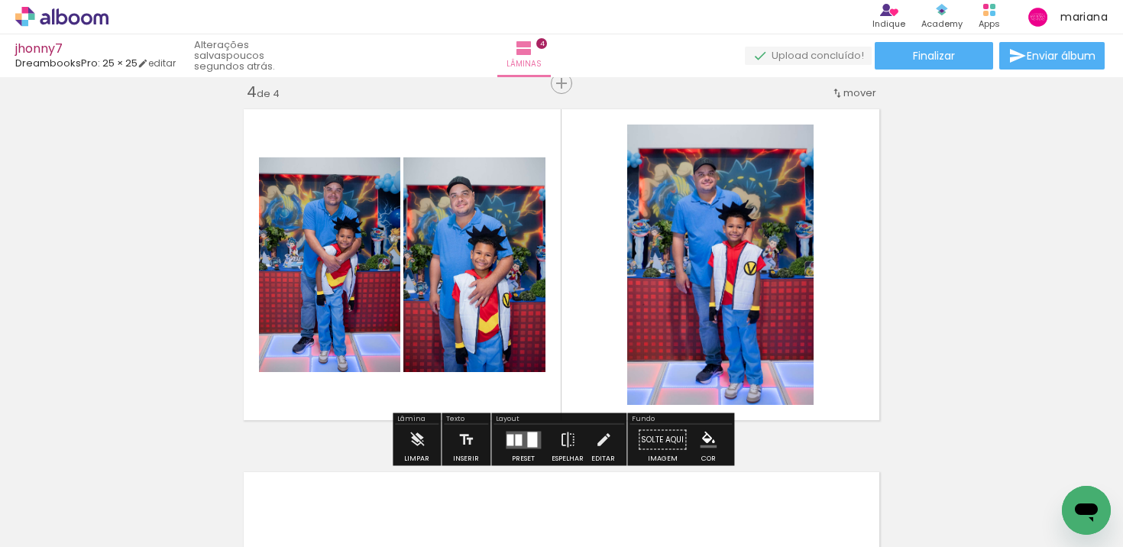
drag, startPoint x: 565, startPoint y: 299, endPoint x: 817, endPoint y: 299, distance: 251.4
click at [817, 299] on quentale-layouter at bounding box center [562, 264] width 650 height 325
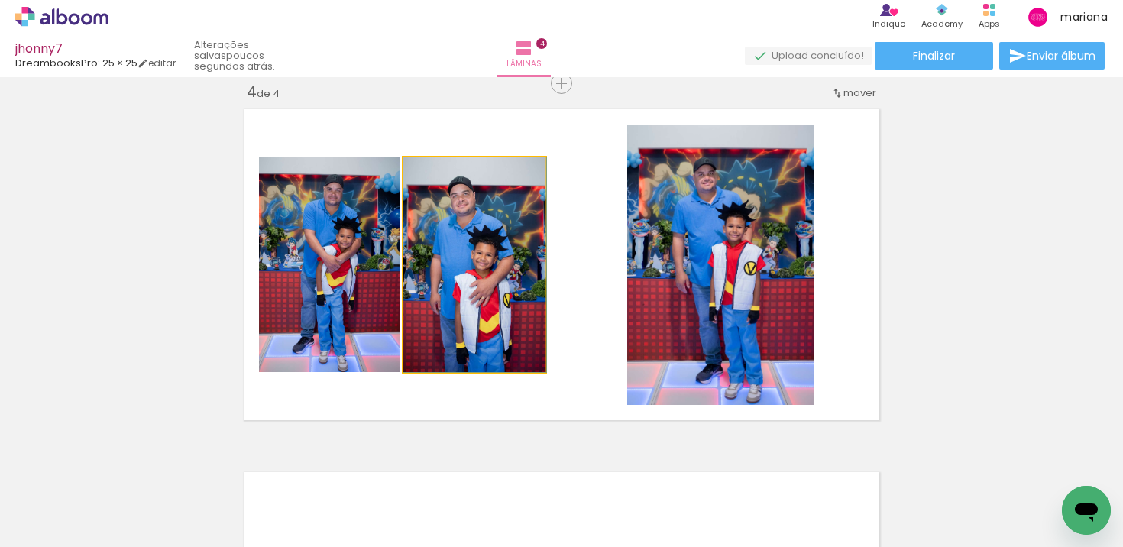
drag, startPoint x: 477, startPoint y: 294, endPoint x: 728, endPoint y: 294, distance: 251.4
click at [0, 0] on slot at bounding box center [0, 0] width 0 height 0
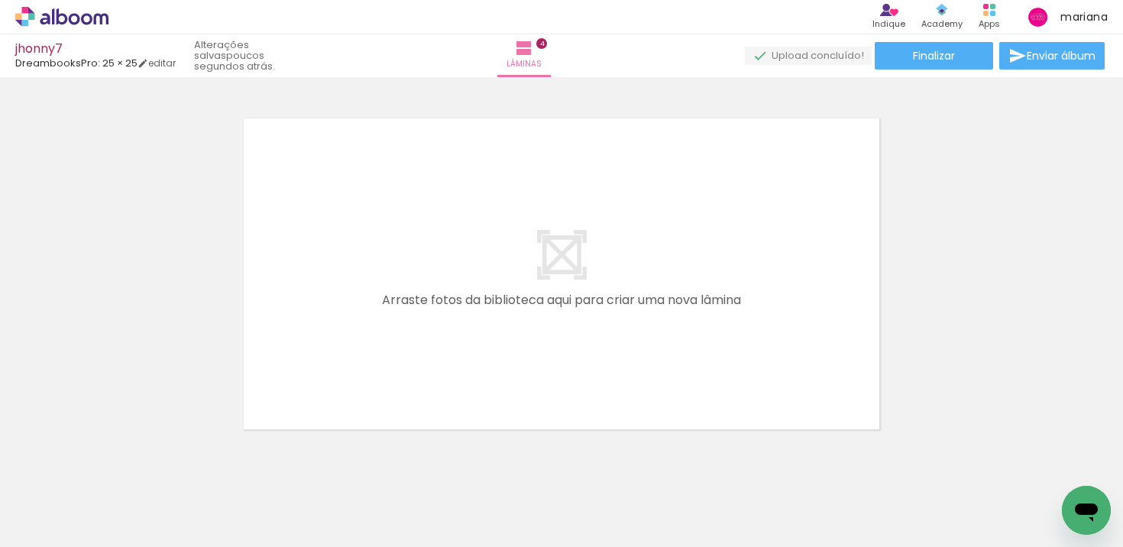
scroll to position [0, 872]
drag, startPoint x: 481, startPoint y: 494, endPoint x: 510, endPoint y: 346, distance: 150.3
click at [509, 351] on quentale-workspace at bounding box center [561, 273] width 1123 height 547
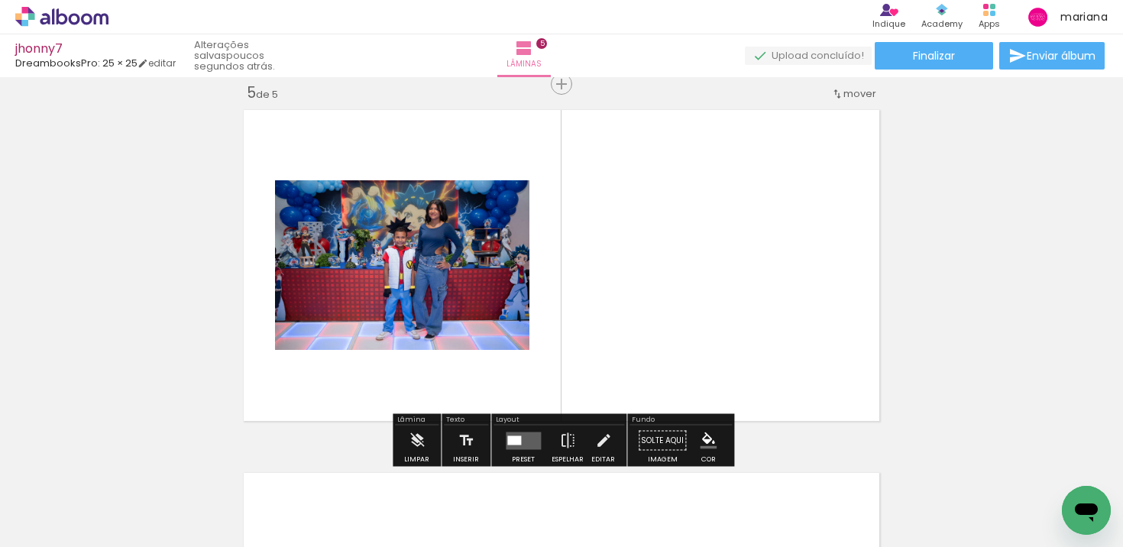
scroll to position [1471, 0]
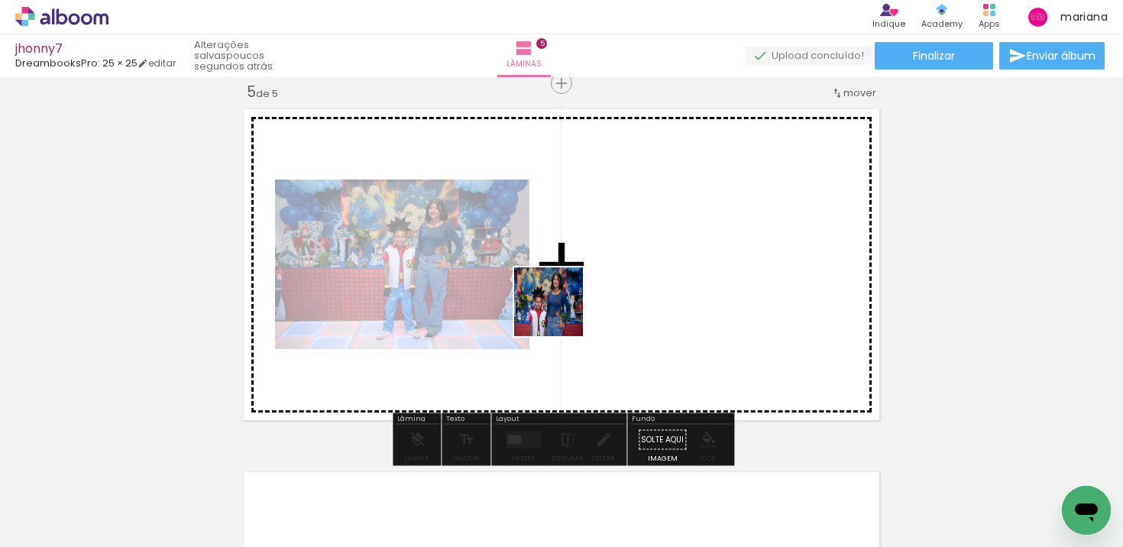
drag, startPoint x: 560, startPoint y: 480, endPoint x: 559, endPoint y: 306, distance: 173.5
click at [560, 309] on quentale-workspace at bounding box center [561, 273] width 1123 height 547
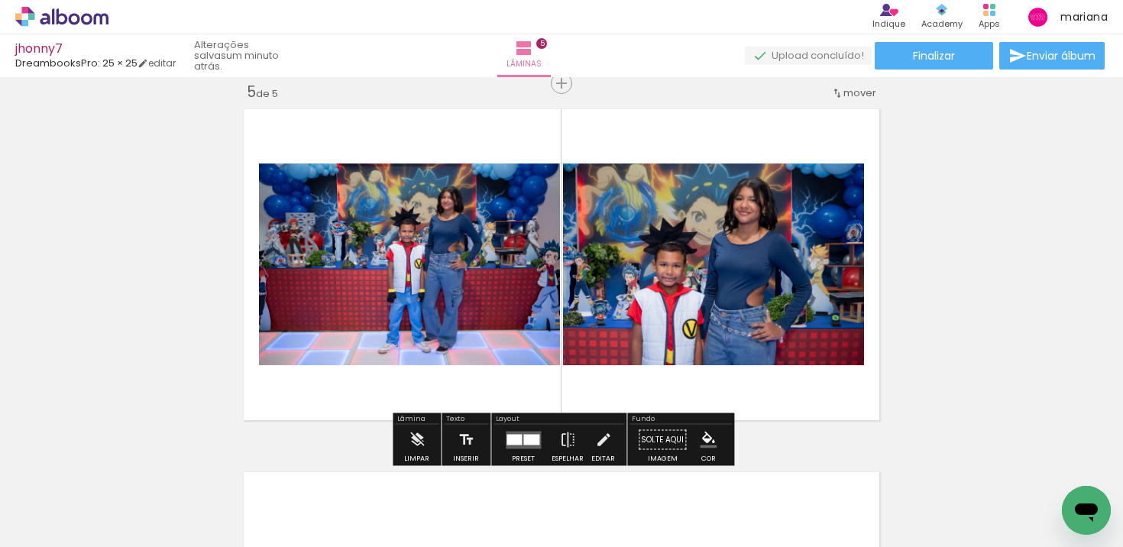
drag, startPoint x: 407, startPoint y: 489, endPoint x: 702, endPoint y: 295, distance: 353.1
click at [702, 295] on quentale-workspace at bounding box center [561, 273] width 1123 height 547
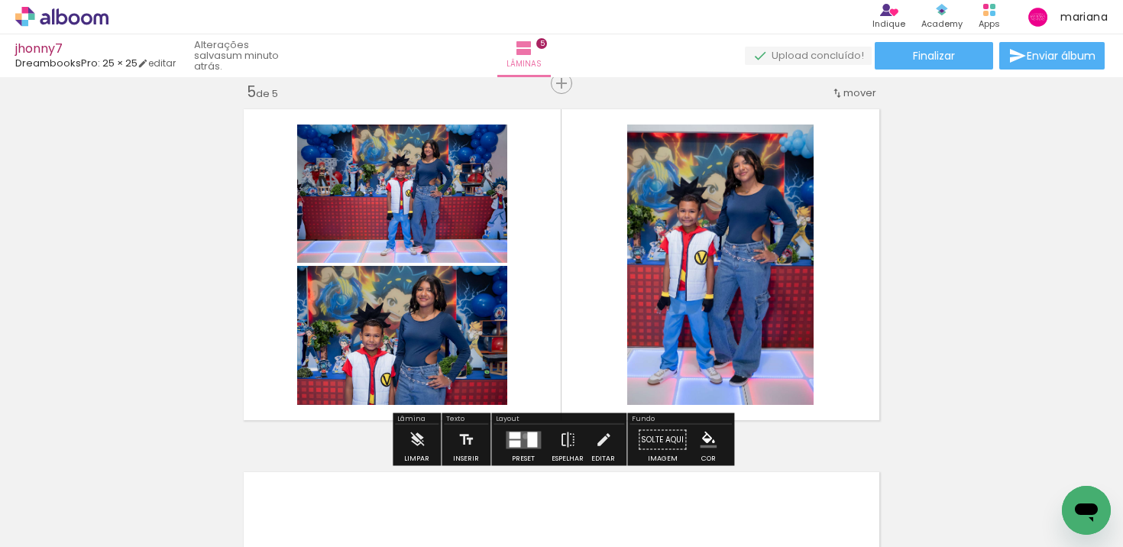
click at [522, 436] on quentale-layouter at bounding box center [523, 440] width 35 height 18
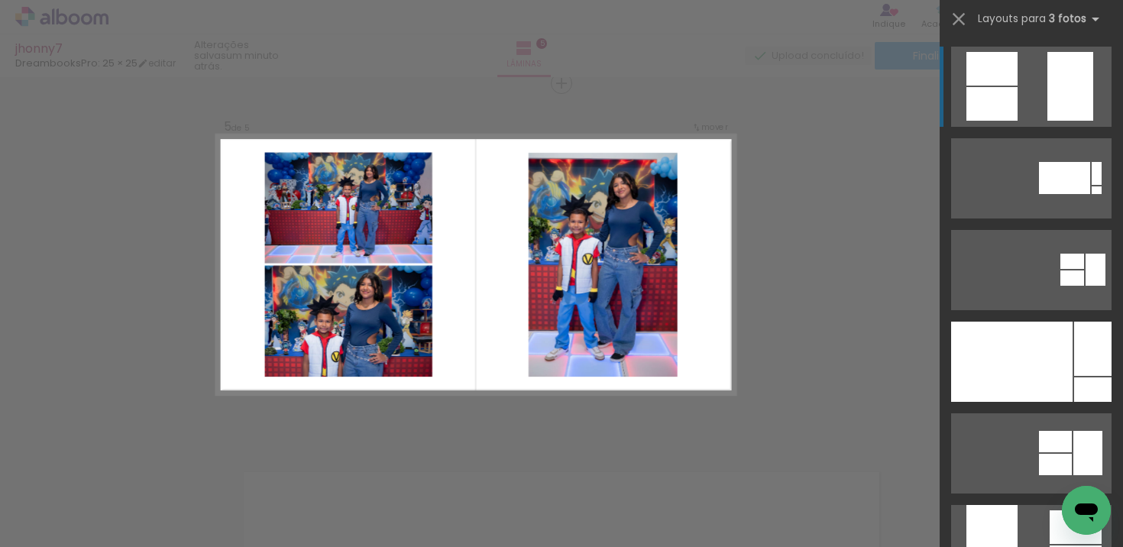
click at [683, 276] on quentale-layouter at bounding box center [476, 265] width 520 height 260
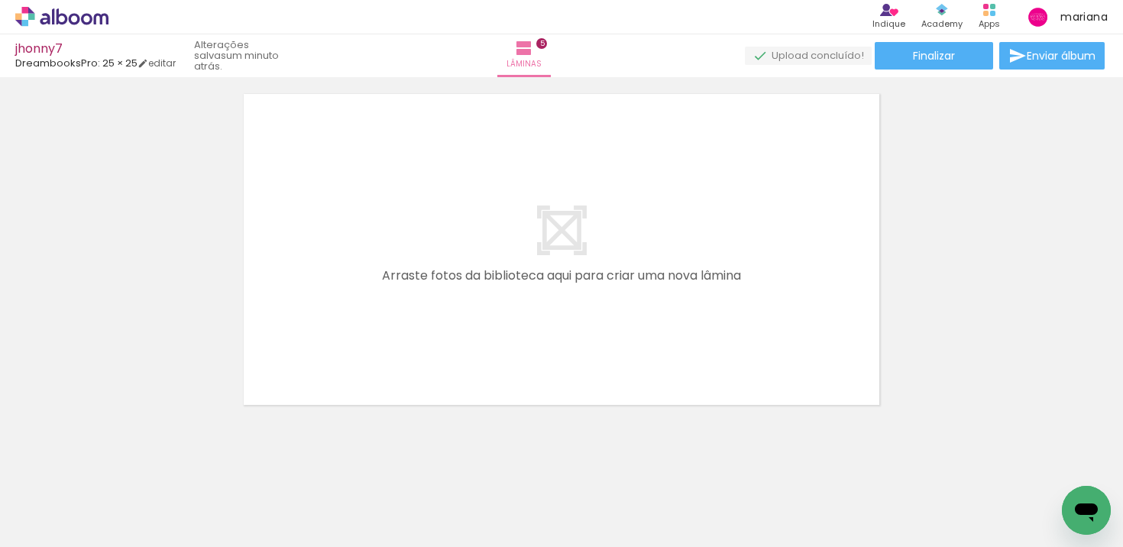
scroll to position [0, 1463]
drag, startPoint x: 420, startPoint y: 497, endPoint x: 420, endPoint y: 348, distance: 149.8
click at [420, 350] on quentale-workspace at bounding box center [561, 273] width 1123 height 547
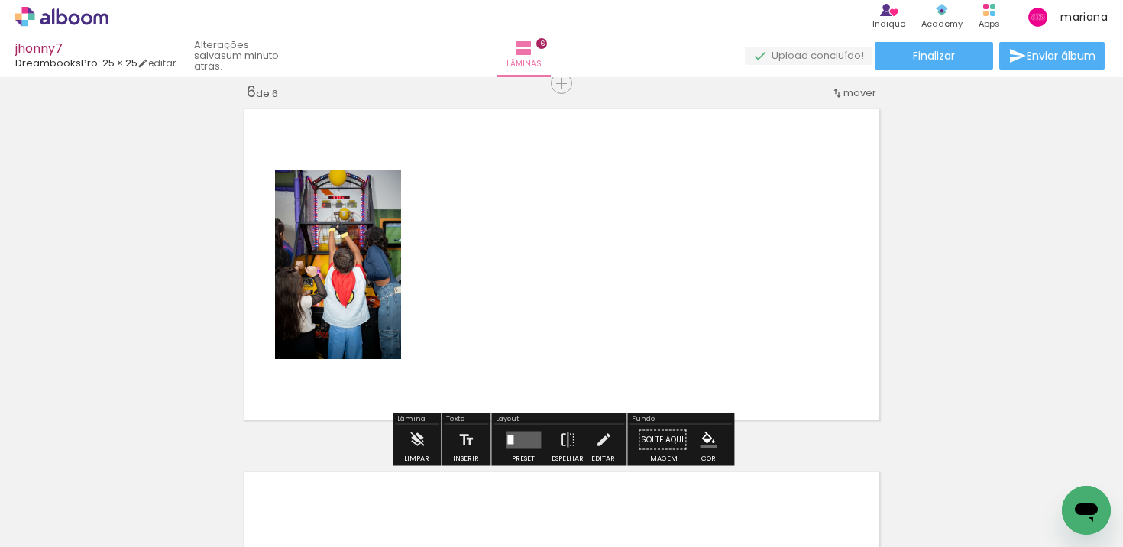
scroll to position [0, 1664]
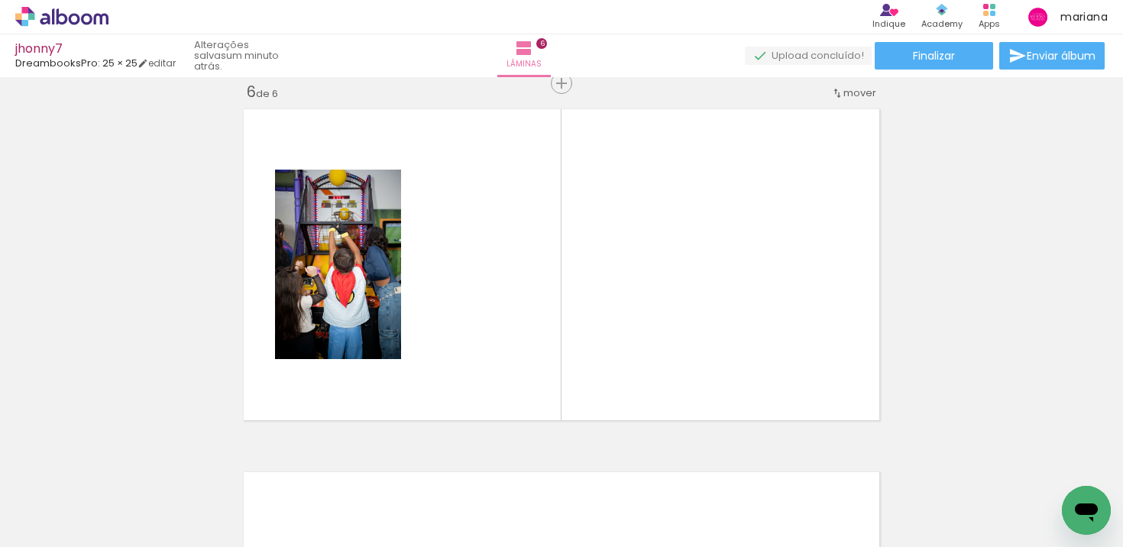
drag, startPoint x: 617, startPoint y: 507, endPoint x: 617, endPoint y: 372, distance: 134.5
click at [617, 372] on quentale-workspace at bounding box center [561, 273] width 1123 height 547
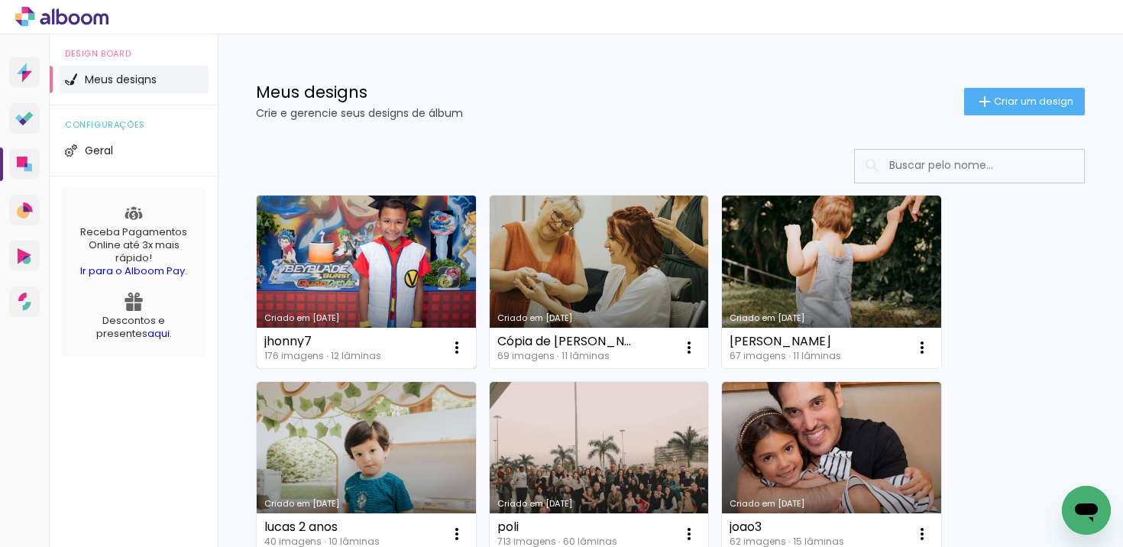
click at [393, 303] on link "Criado em [DATE]" at bounding box center [366, 282] width 219 height 173
